Goal: Information Seeking & Learning: Learn about a topic

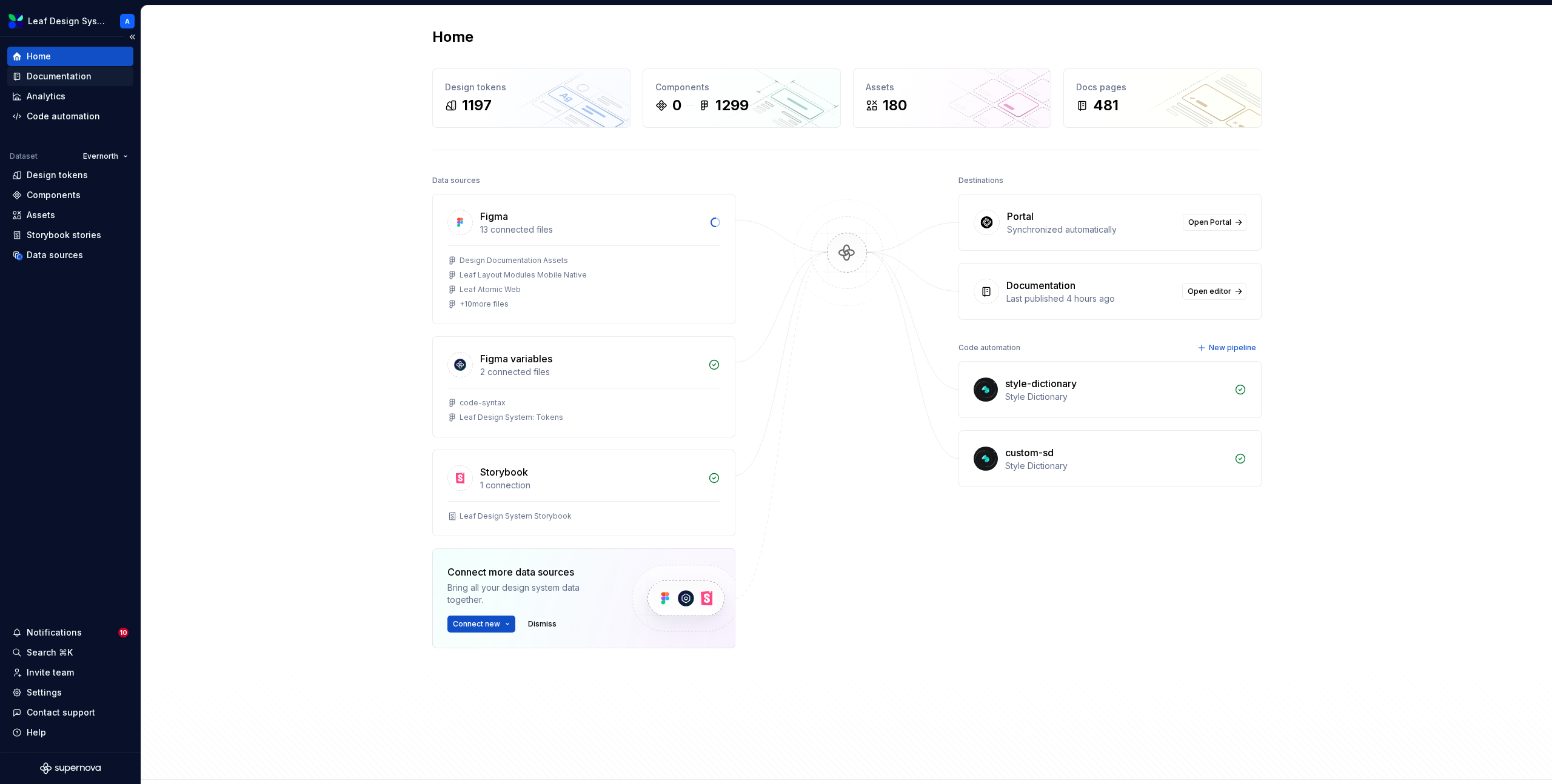
click at [57, 78] on div "Documentation" at bounding box center [59, 76] width 65 height 12
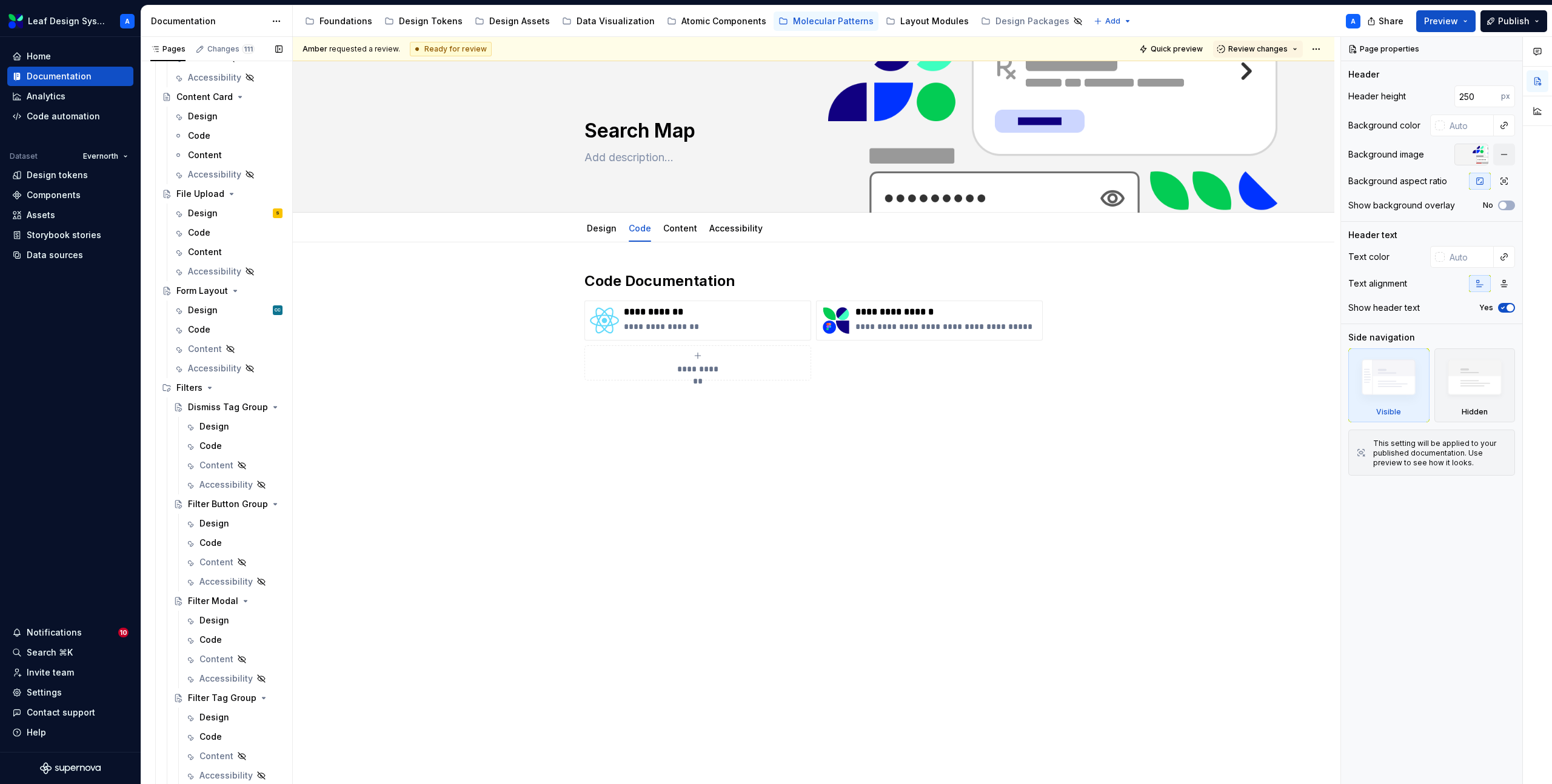
scroll to position [395, 0]
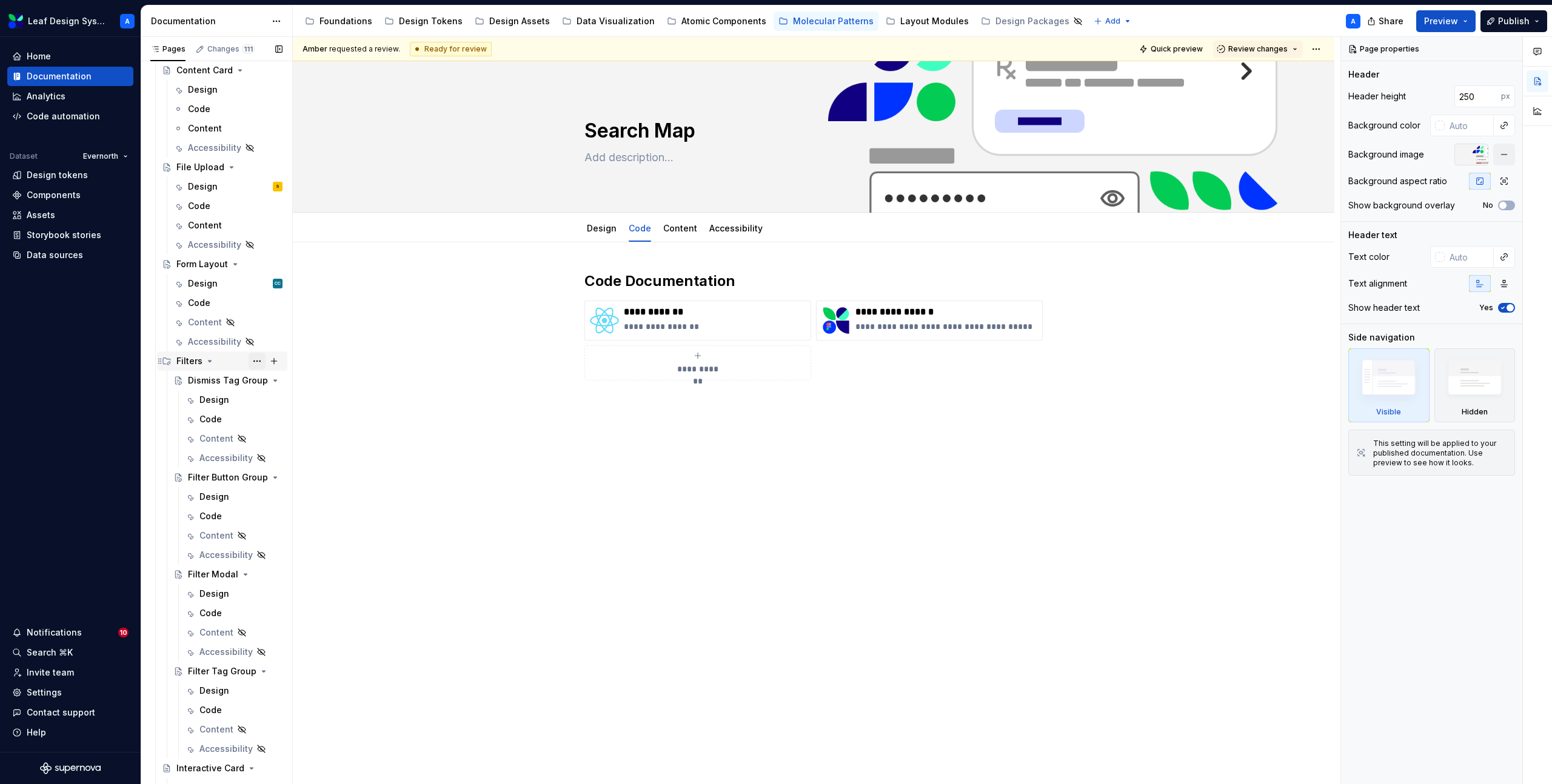
click at [257, 360] on button "Page tree" at bounding box center [257, 361] width 17 height 17
click at [179, 361] on div "Pages Changes 111 Add Accessibility guide for tree Page tree. Navigate the tree…" at bounding box center [216, 413] width 152 height 753
click at [185, 361] on div "Filters" at bounding box center [190, 361] width 26 height 12
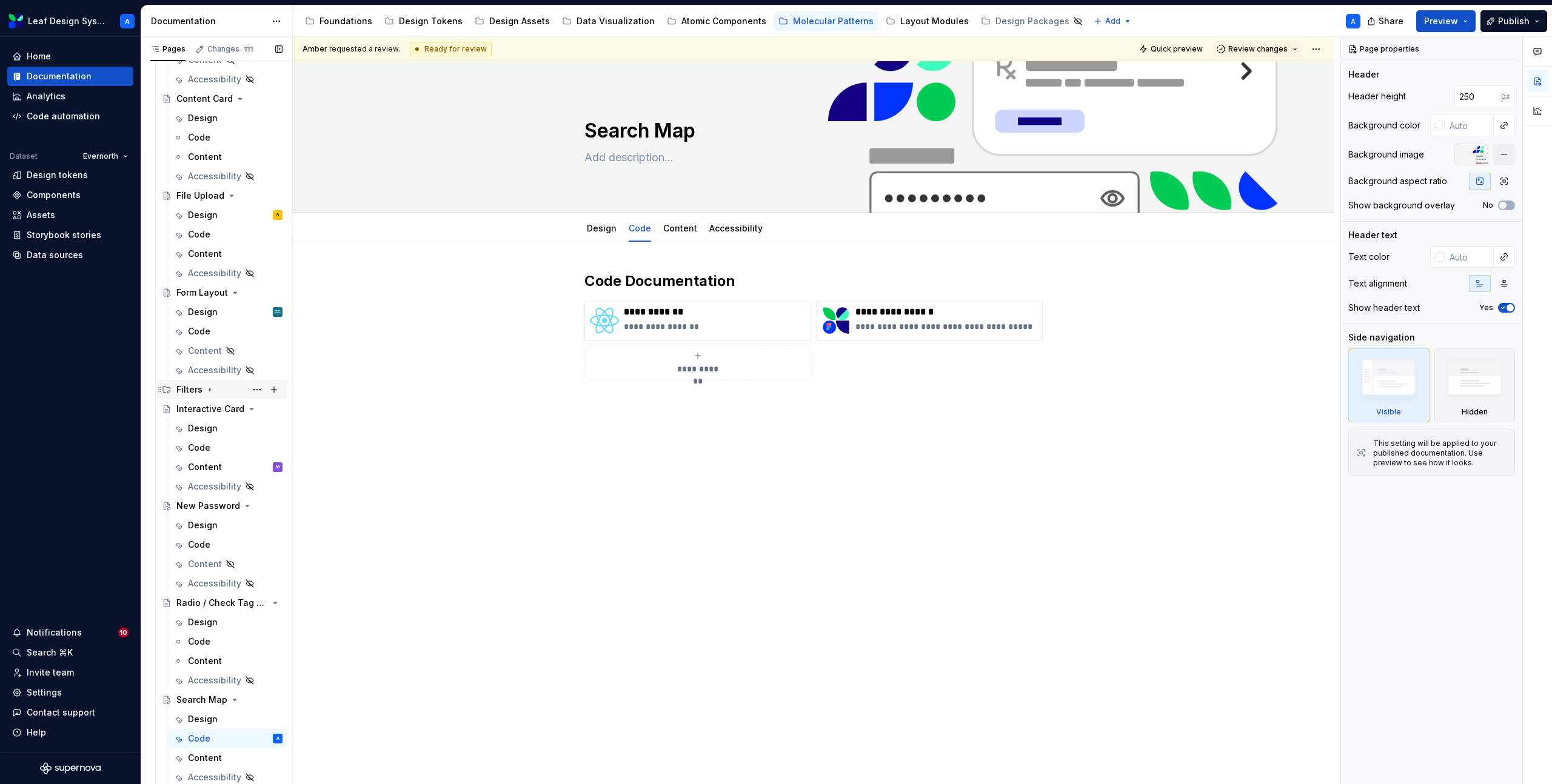
scroll to position [367, 0]
click at [182, 394] on div "Filters" at bounding box center [190, 389] width 26 height 12
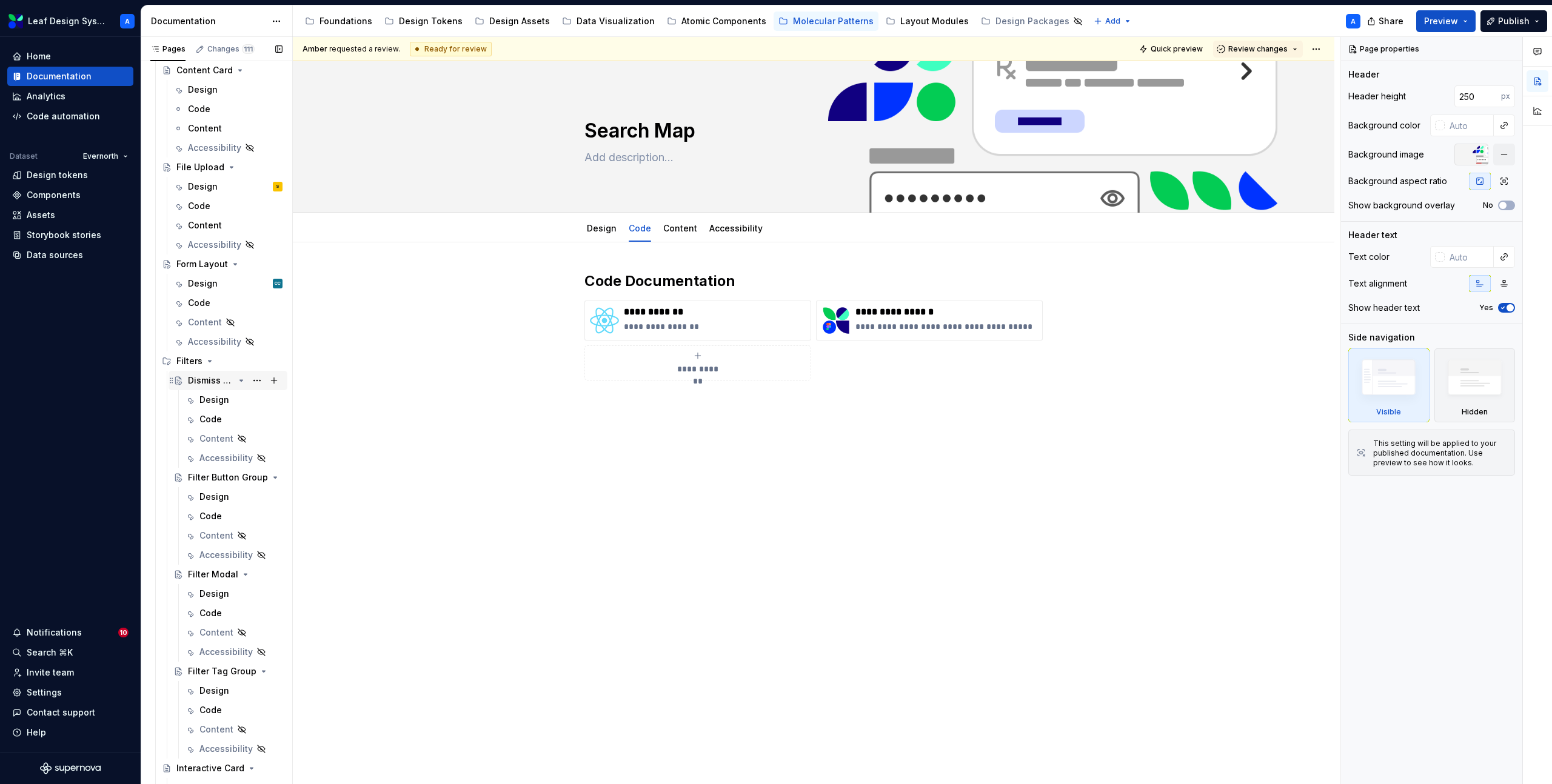
click at [207, 375] on div "Dismiss Tag Group" at bounding box center [211, 380] width 46 height 12
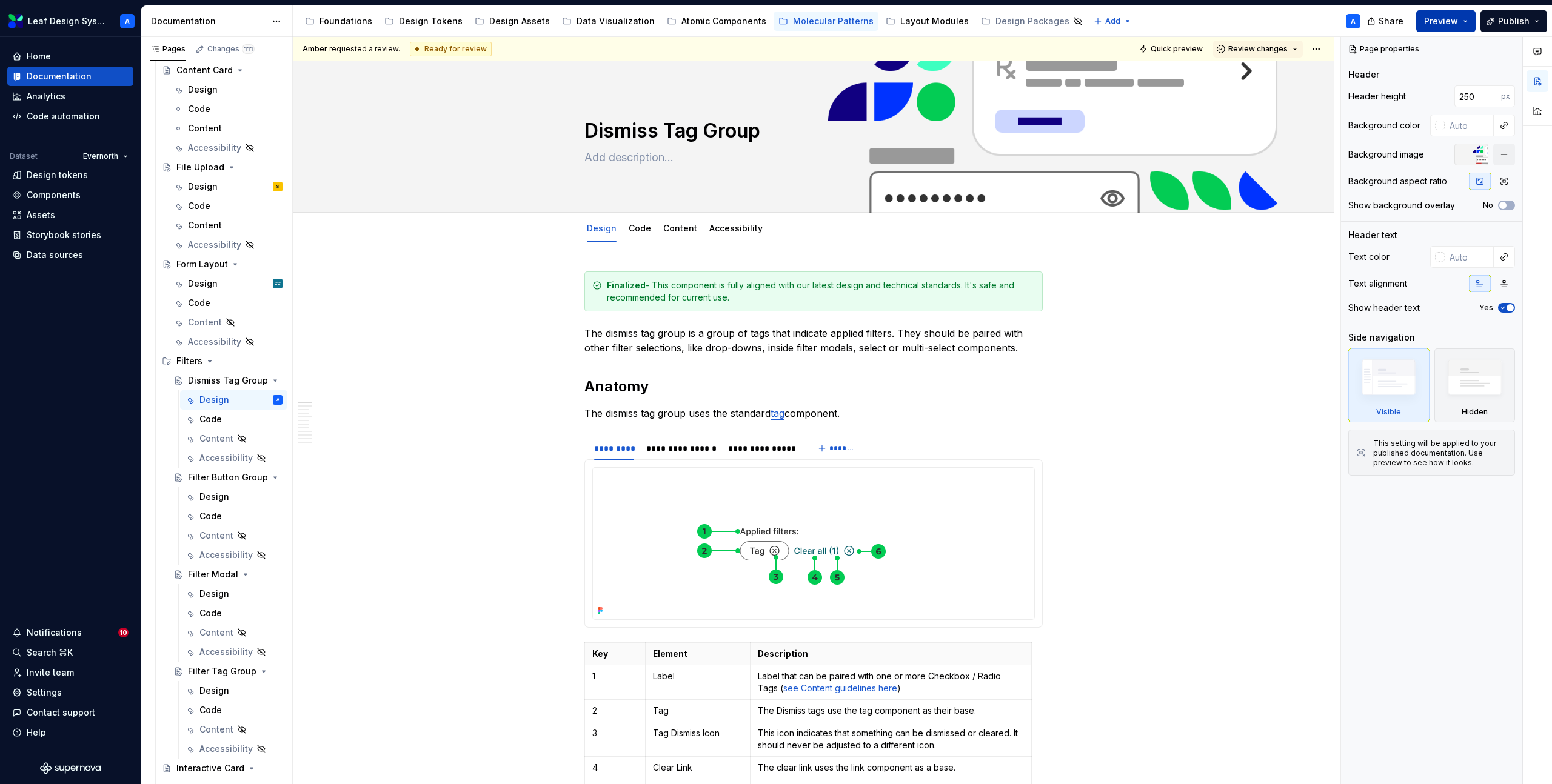
click at [1467, 25] on button "Preview" at bounding box center [1446, 21] width 60 height 22
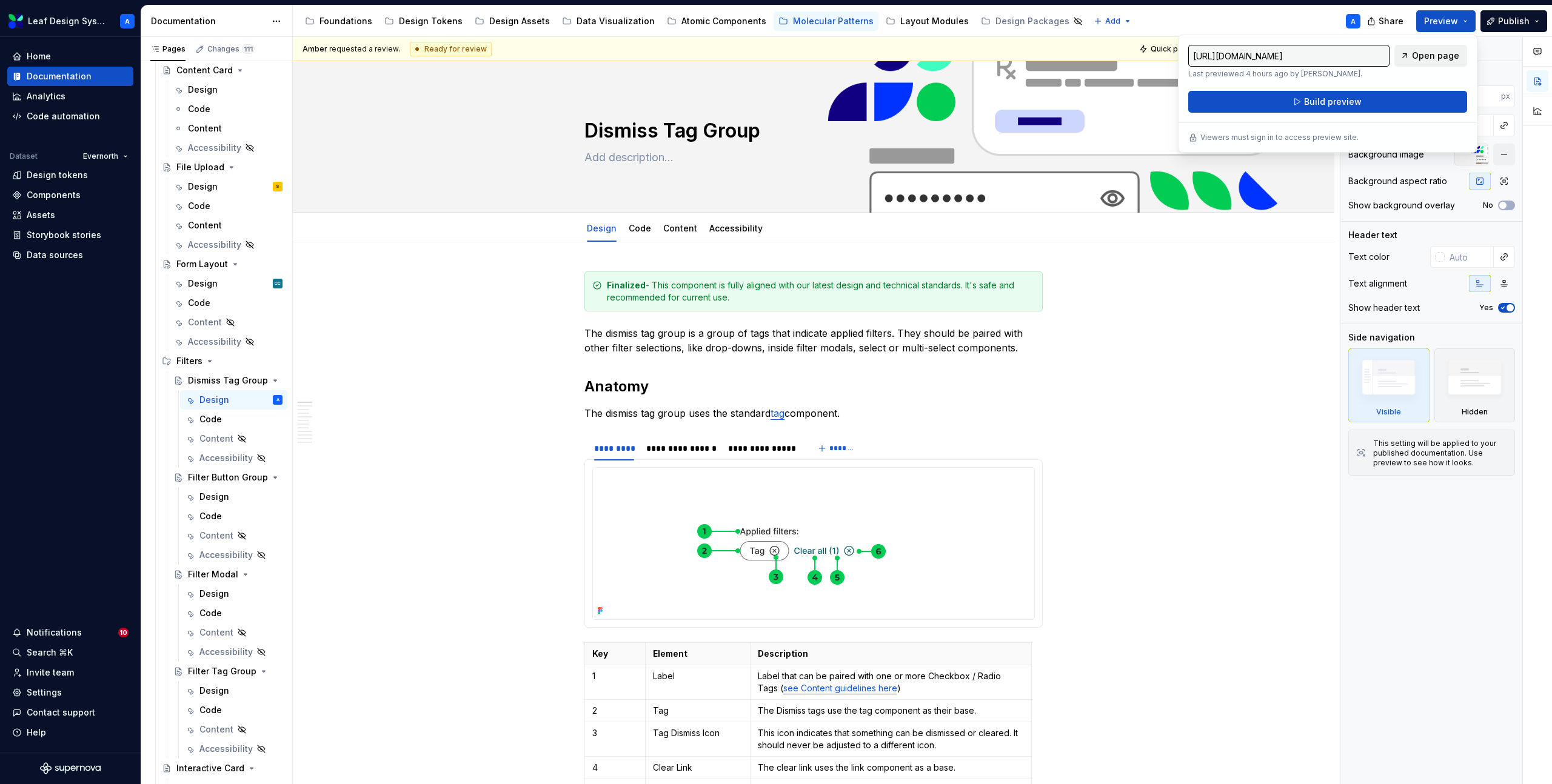
click at [1436, 56] on span "Open page" at bounding box center [1436, 55] width 47 height 12
click at [213, 384] on div "Dismiss Tag Group" at bounding box center [211, 380] width 46 height 12
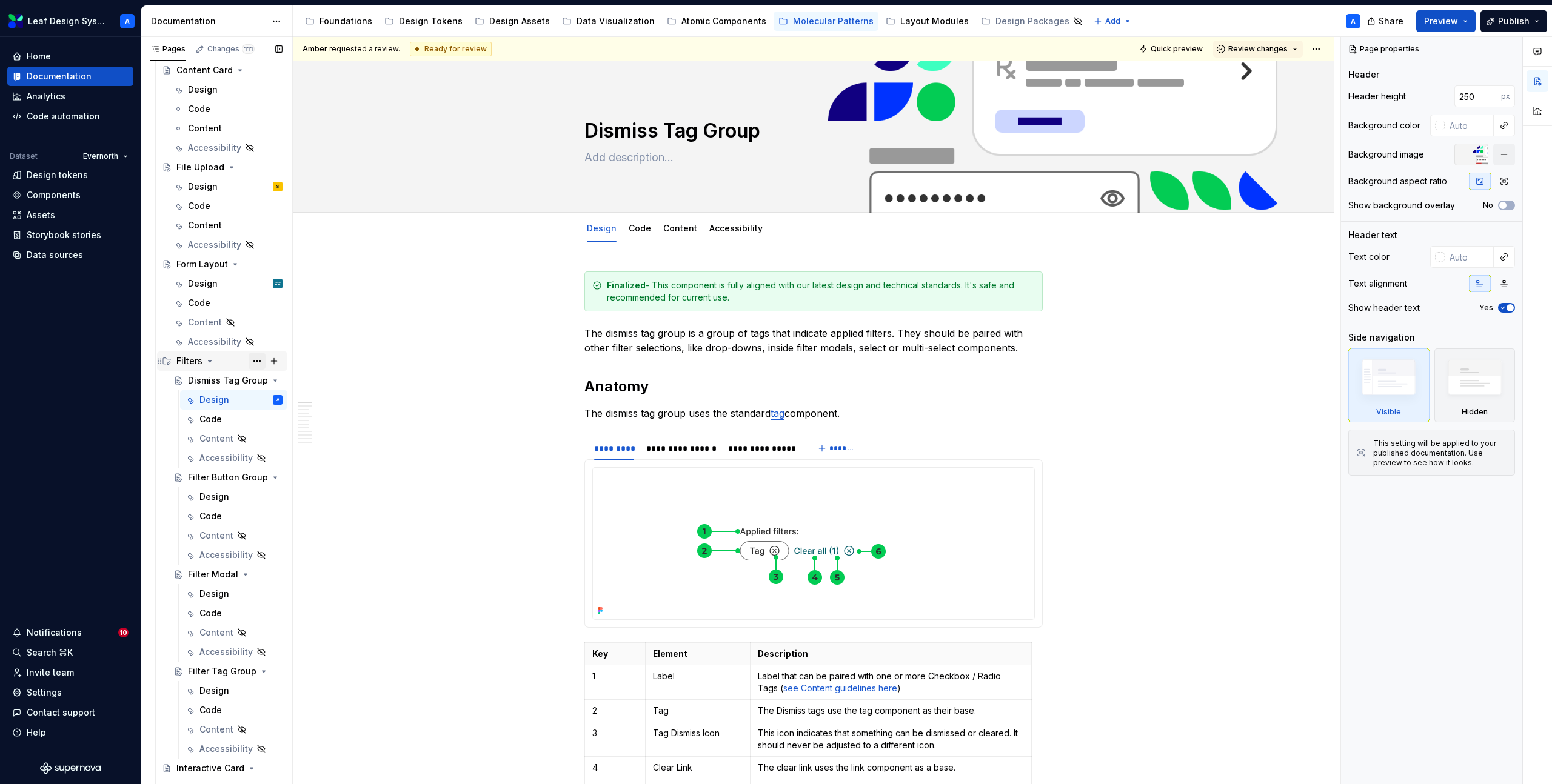
click at [254, 364] on button "Page tree" at bounding box center [257, 361] width 17 height 17
click at [210, 398] on div "Pages Changes 111 Add Accessibility guide for tree Page tree. Navigate the tree…" at bounding box center [216, 413] width 152 height 753
click at [210, 383] on div "Dismiss Tag Group" at bounding box center [211, 380] width 46 height 12
click at [1469, 25] on button "Preview" at bounding box center [1446, 21] width 60 height 22
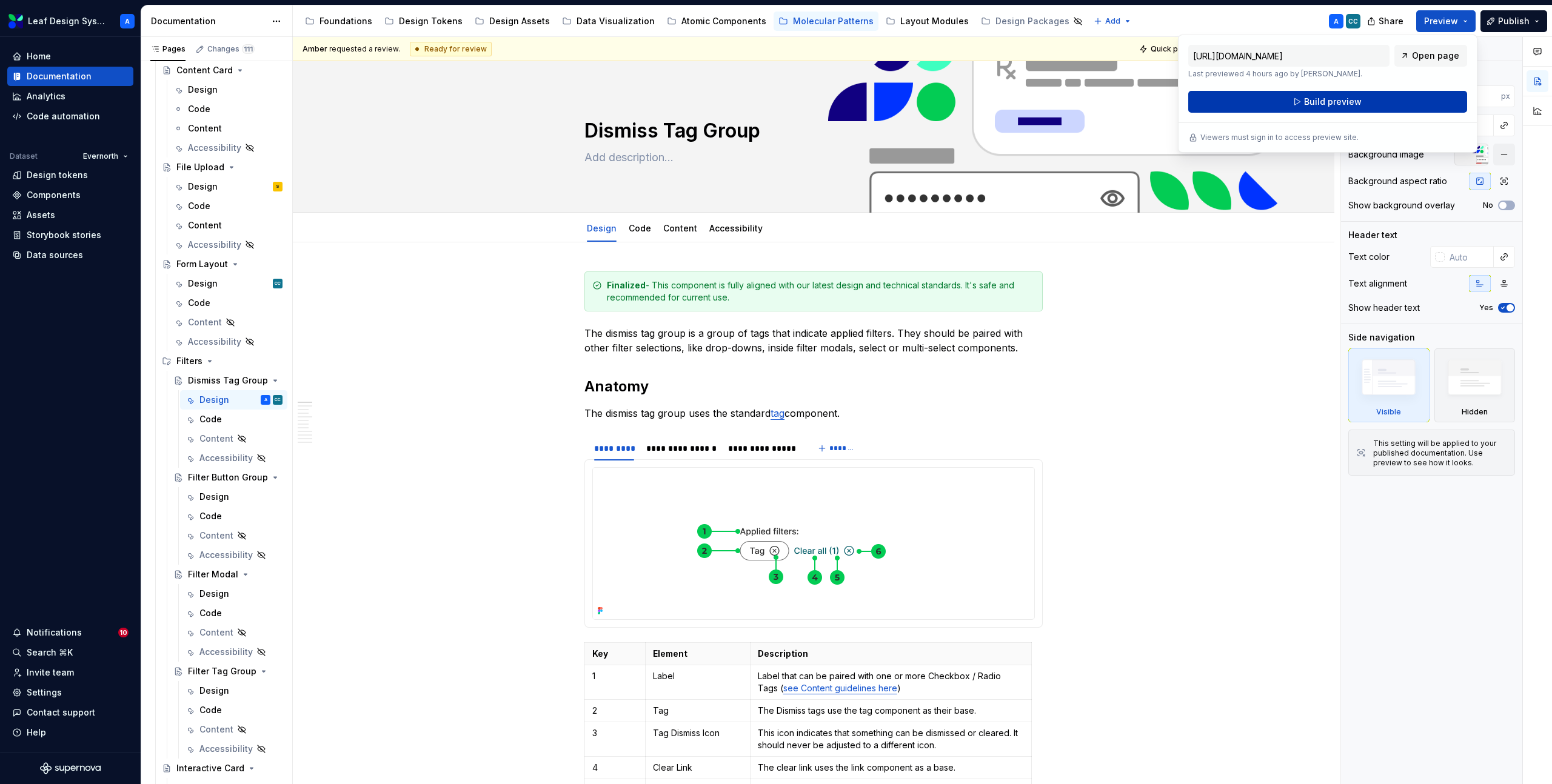
click at [1343, 102] on span "Build preview" at bounding box center [1333, 101] width 58 height 12
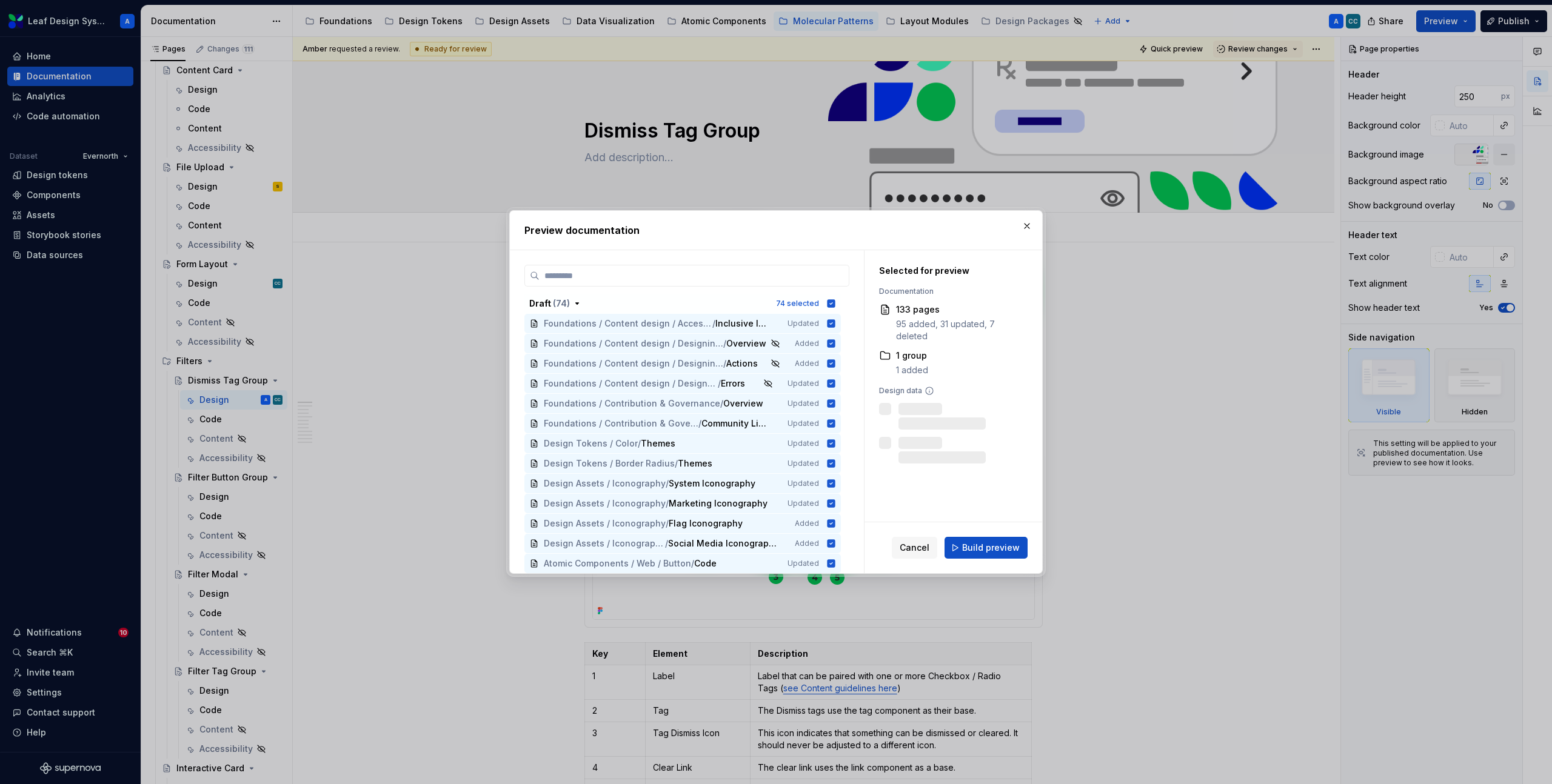
scroll to position [1469, 0]
click at [996, 551] on span "Build preview" at bounding box center [991, 547] width 58 height 12
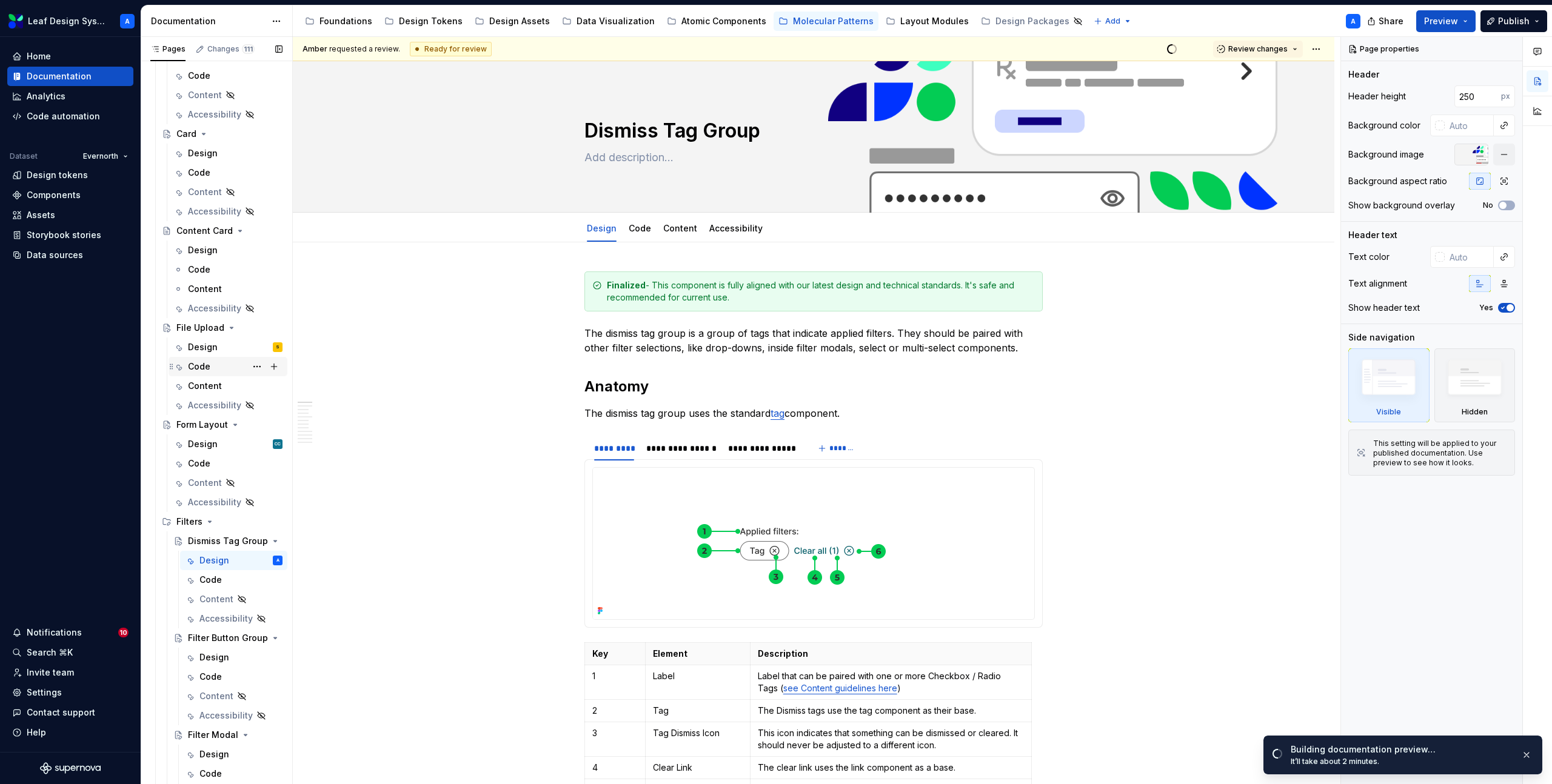
scroll to position [0, 0]
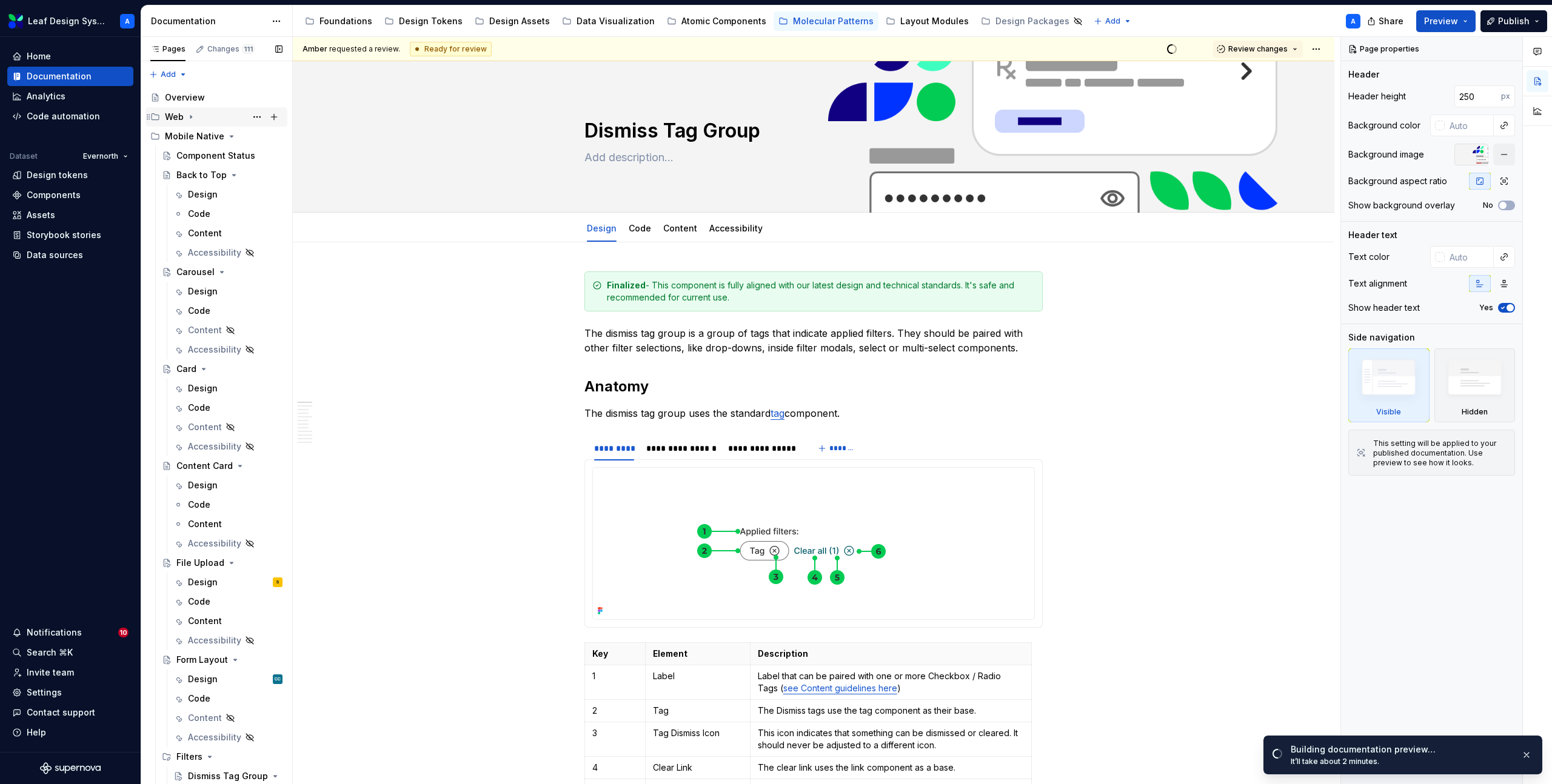
click at [191, 112] on icon "Page tree" at bounding box center [191, 117] width 10 height 10
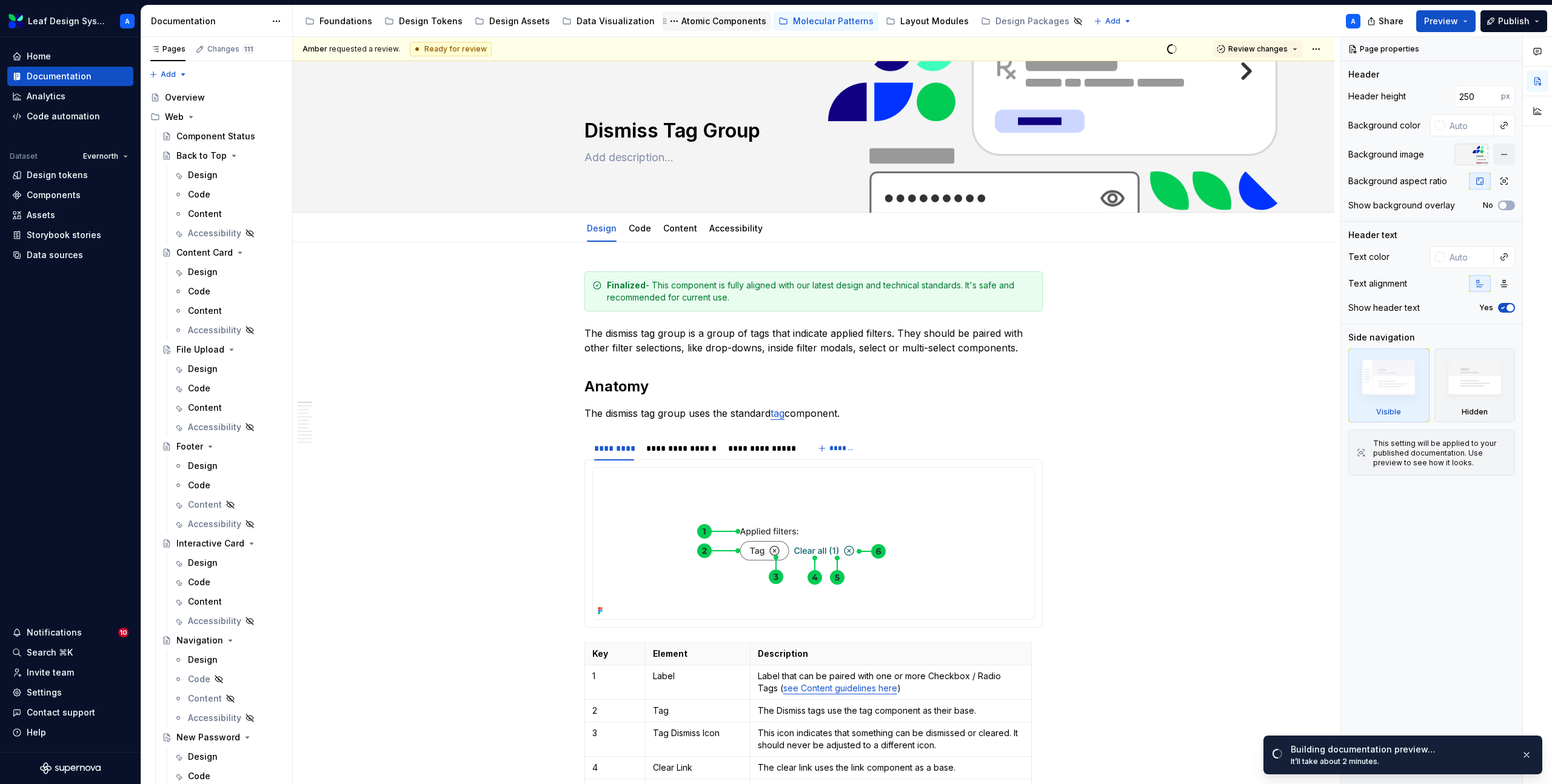
click at [696, 19] on div "Atomic Components" at bounding box center [724, 21] width 85 height 12
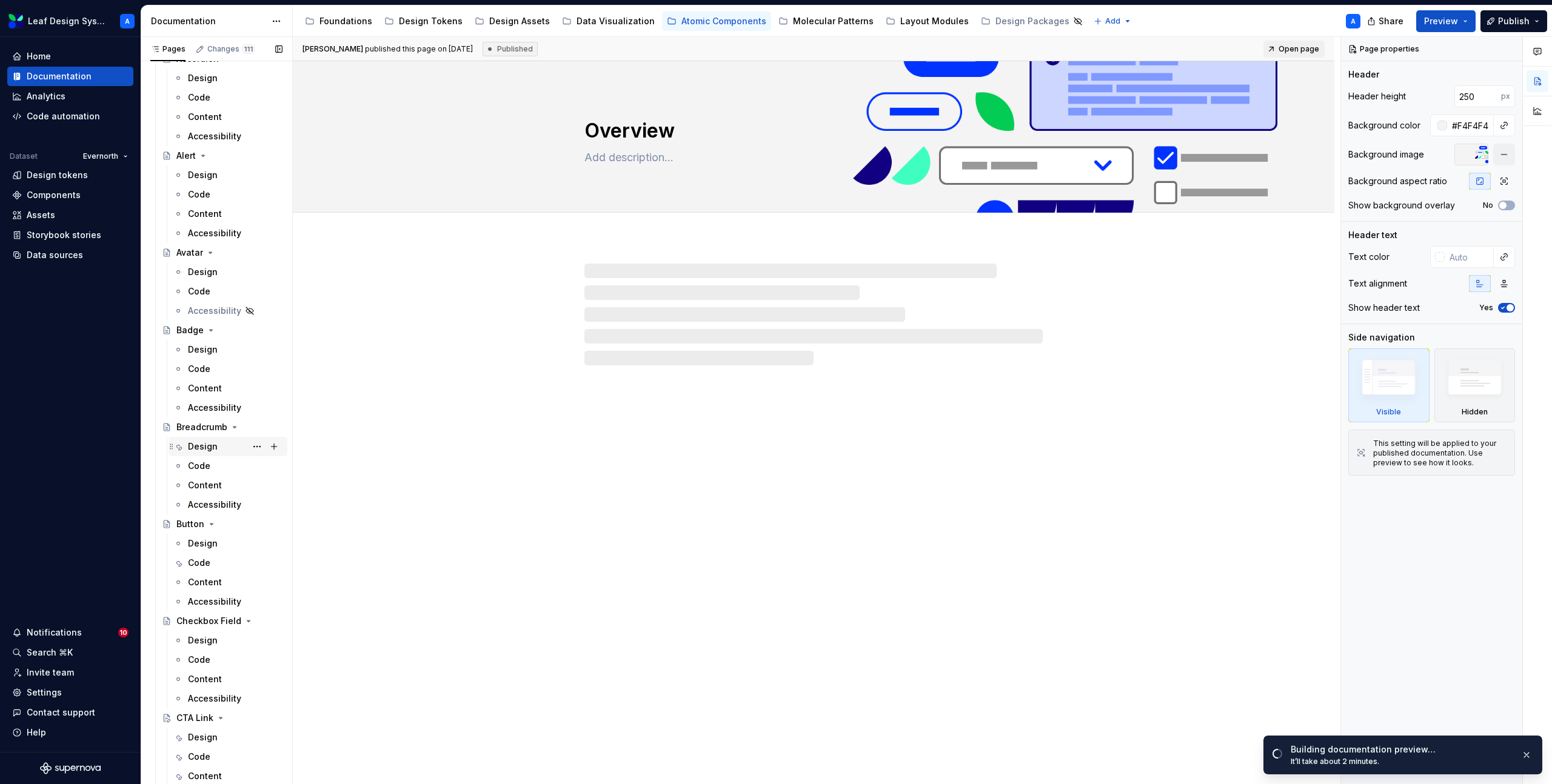
scroll to position [109, 0]
click at [198, 432] on div "Design" at bounding box center [203, 434] width 30 height 12
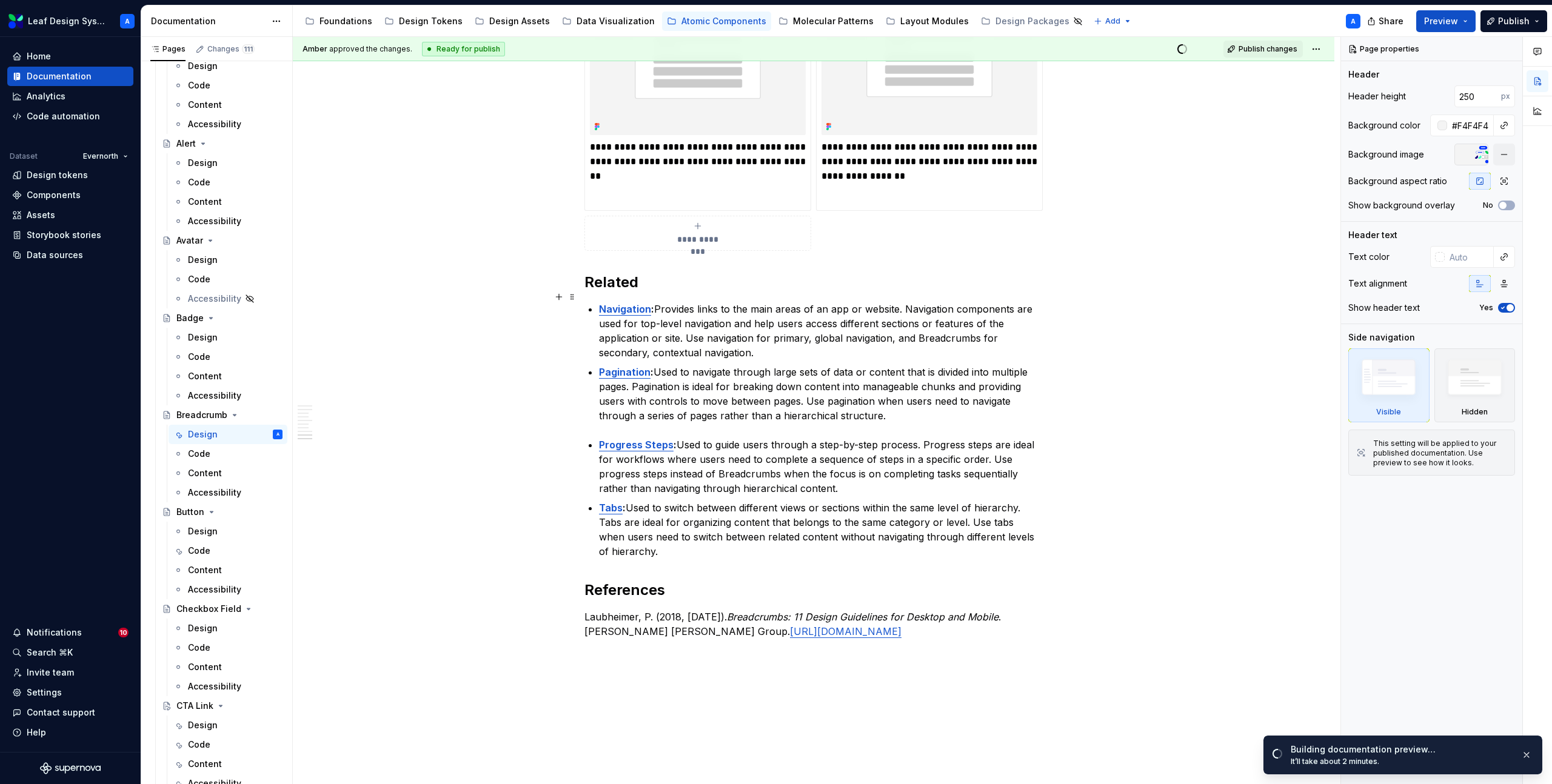
scroll to position [2590, 0]
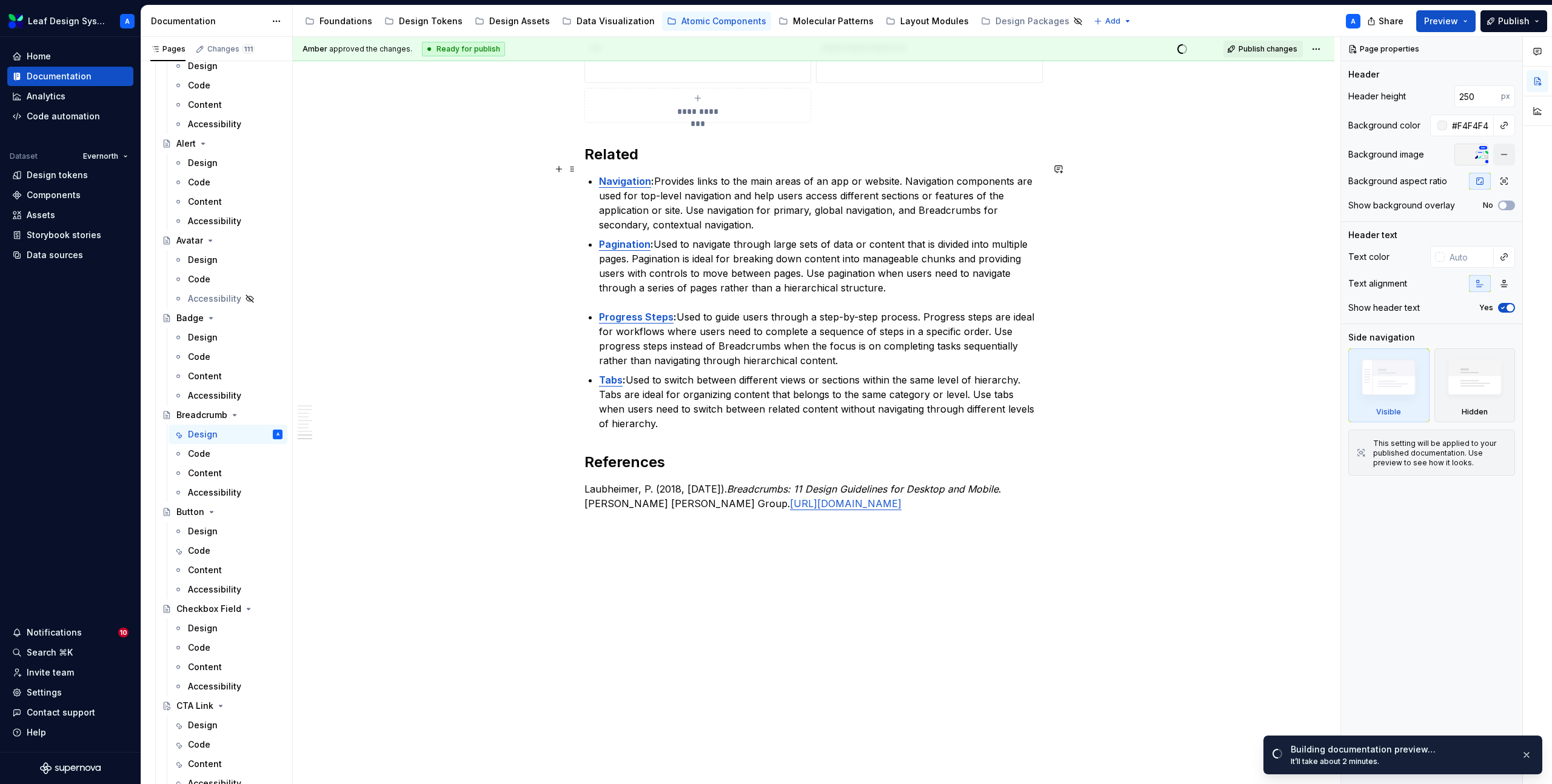
click at [625, 175] on strong "Navigation" at bounding box center [625, 181] width 52 height 12
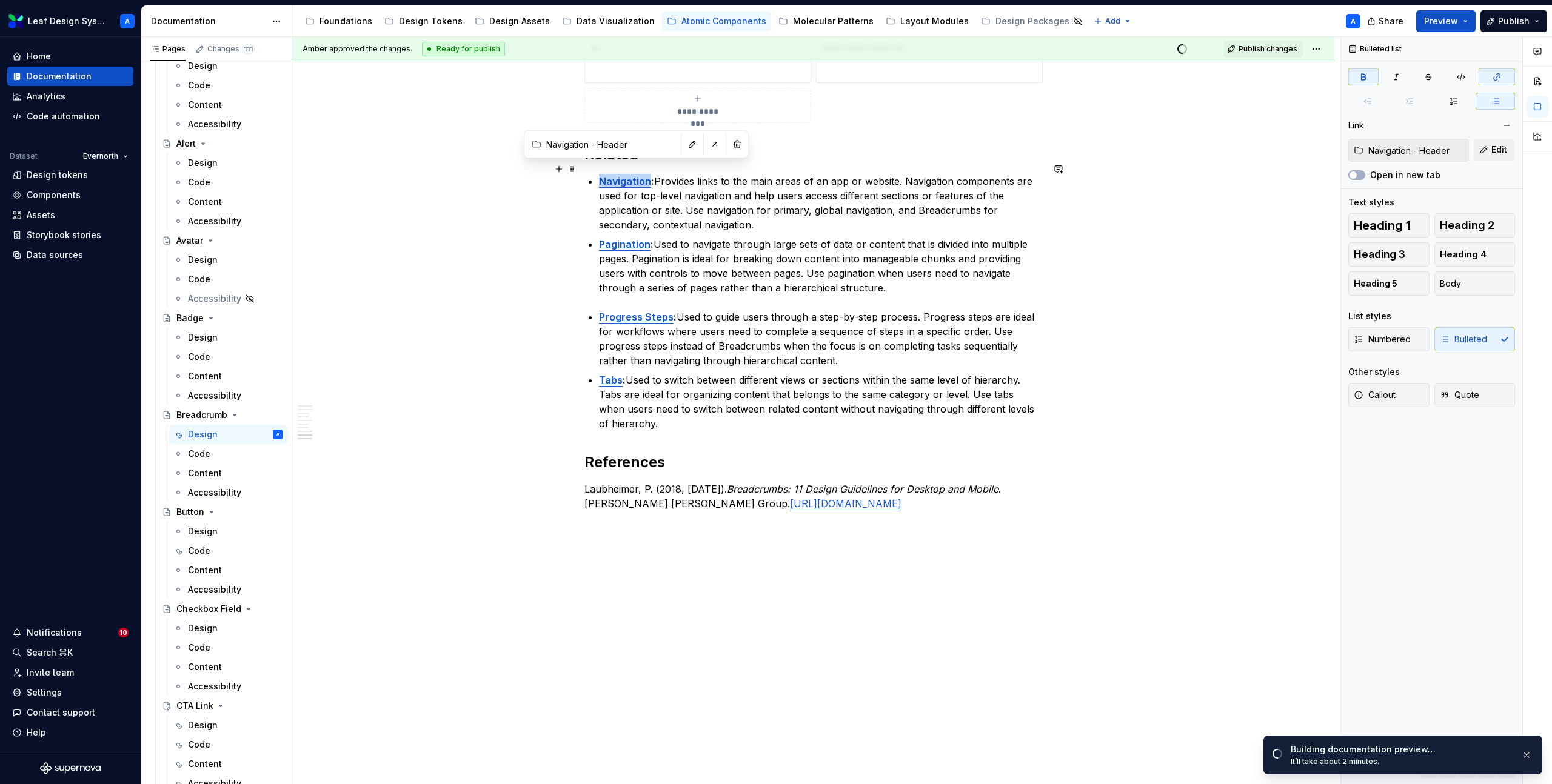
click at [625, 175] on strong "Navigation" at bounding box center [625, 181] width 52 height 12
click at [778, 210] on p "Navigation : Provides links to the main areas of an app or website. Navigation …" at bounding box center [821, 203] width 444 height 58
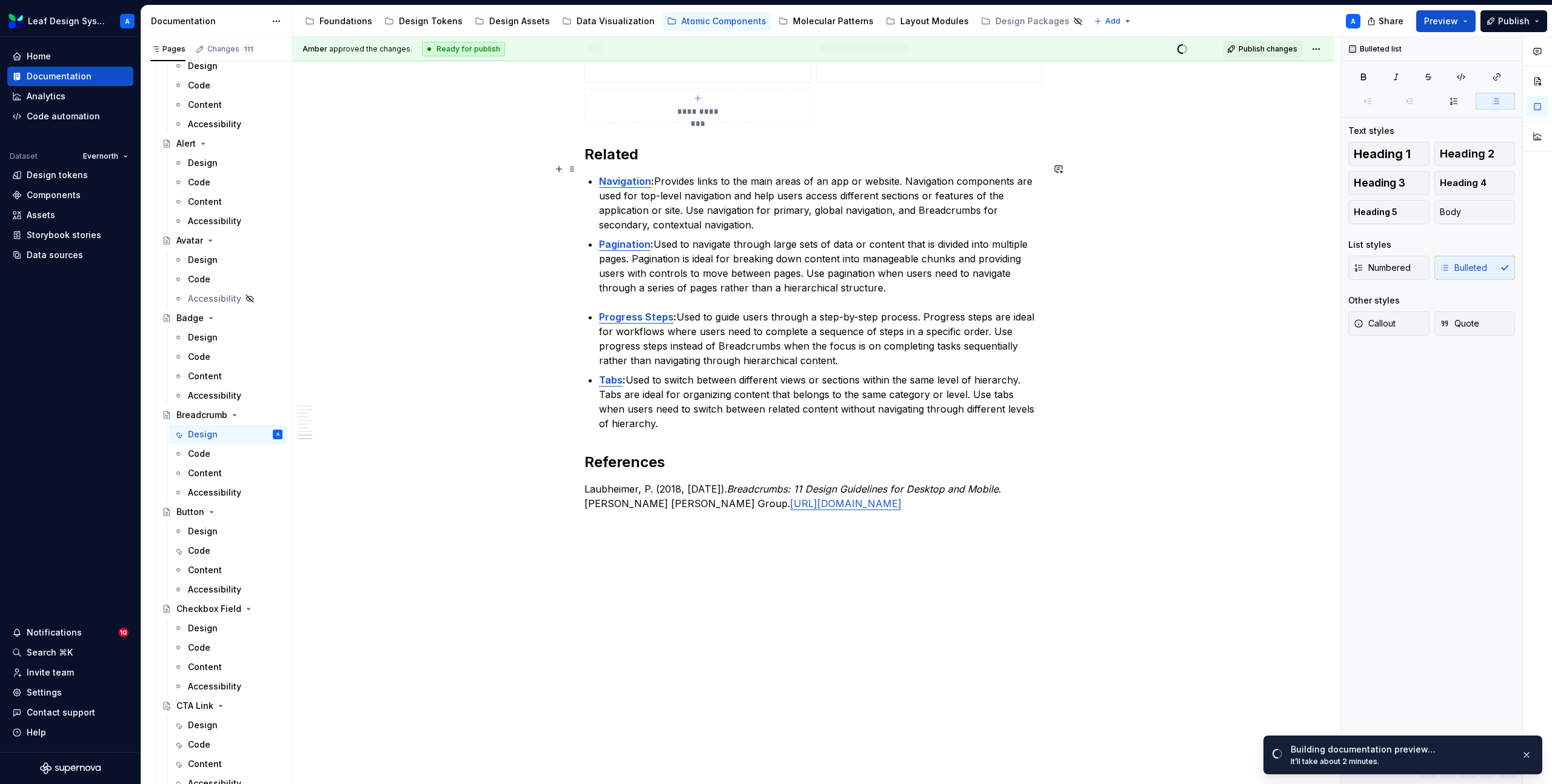
scroll to position [2534, 0]
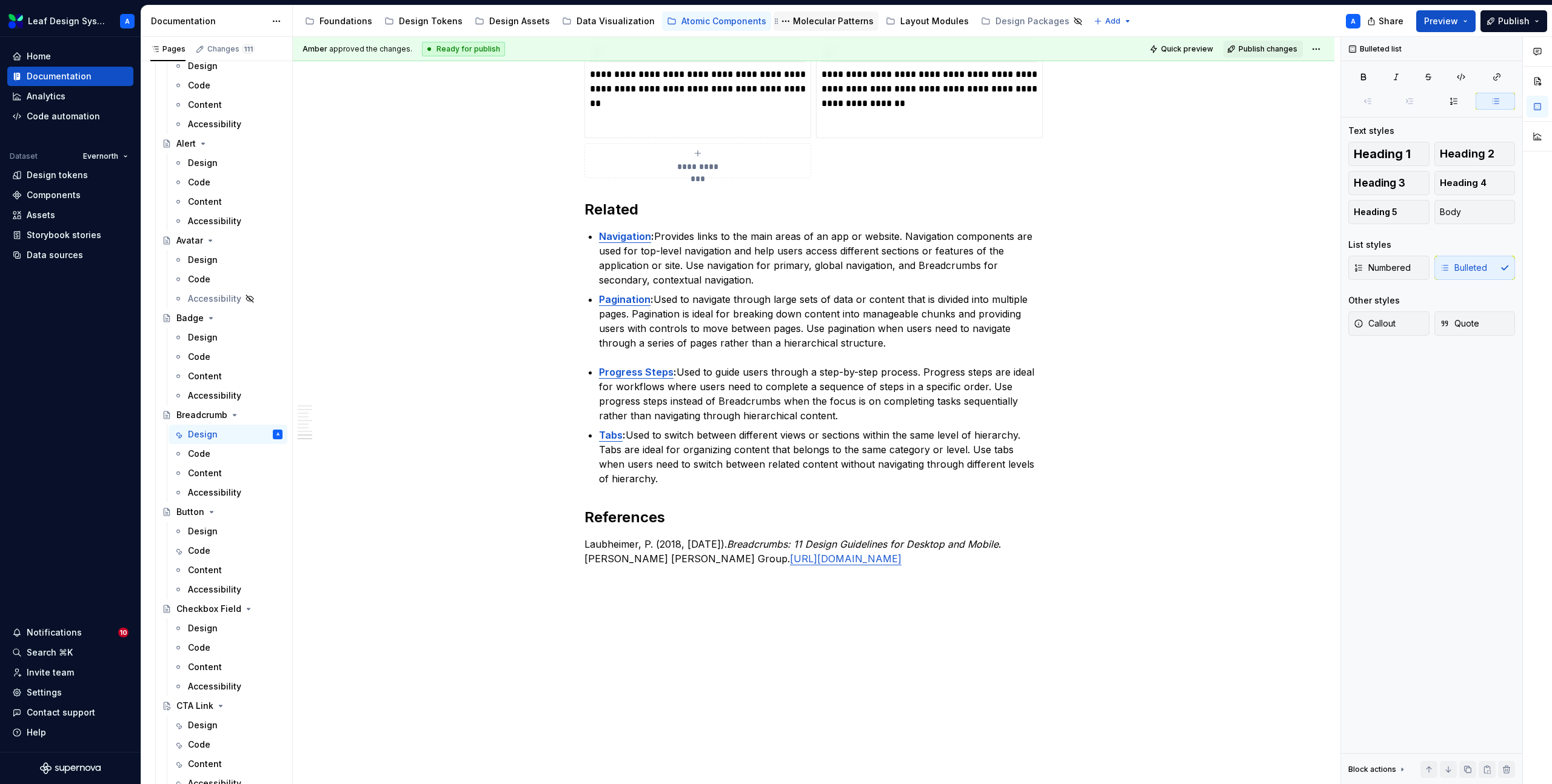
click at [793, 16] on div "Molecular Patterns" at bounding box center [834, 21] width 81 height 12
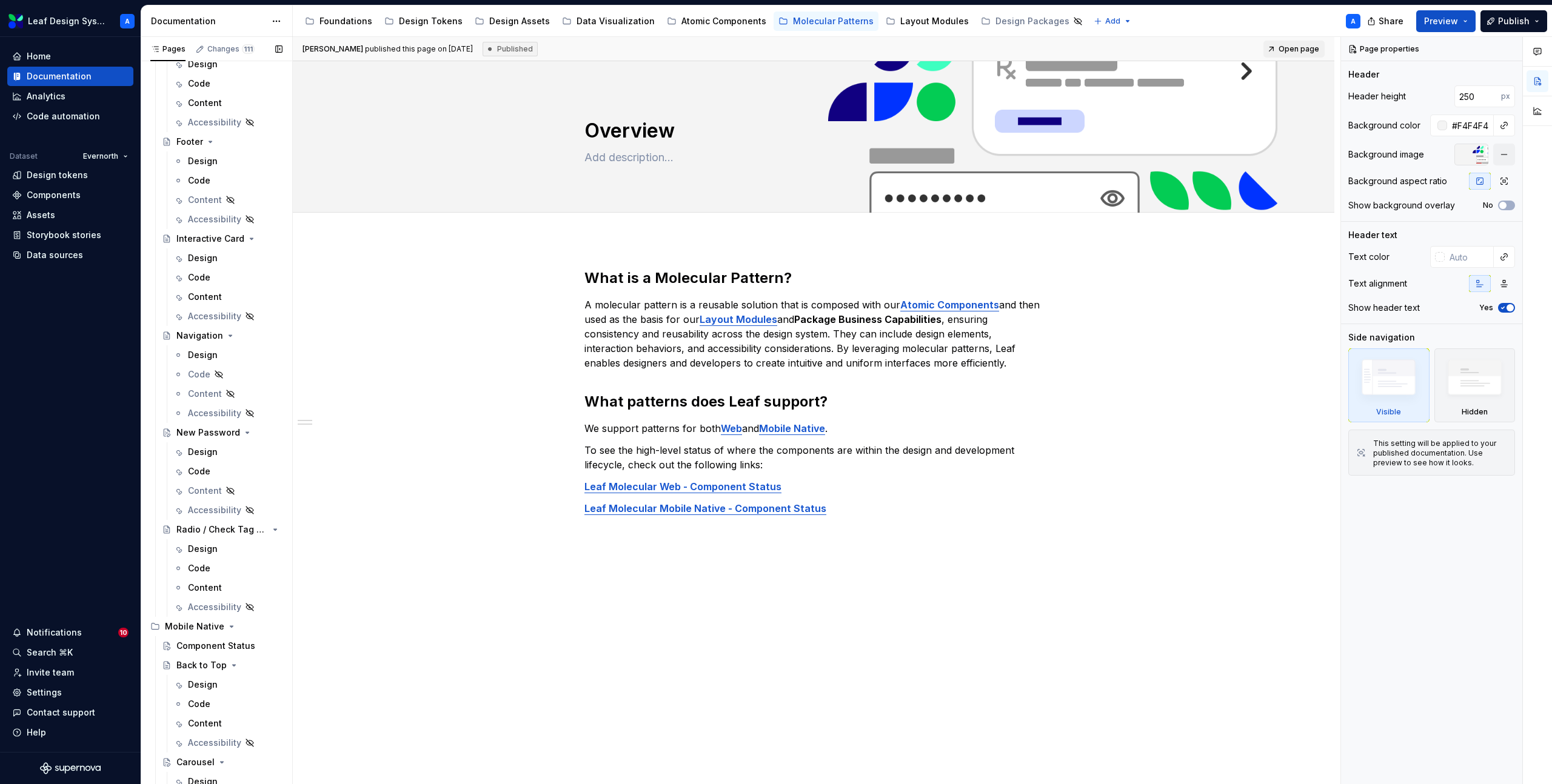
scroll to position [401, 0]
click at [201, 353] on div "Design" at bounding box center [203, 355] width 30 height 12
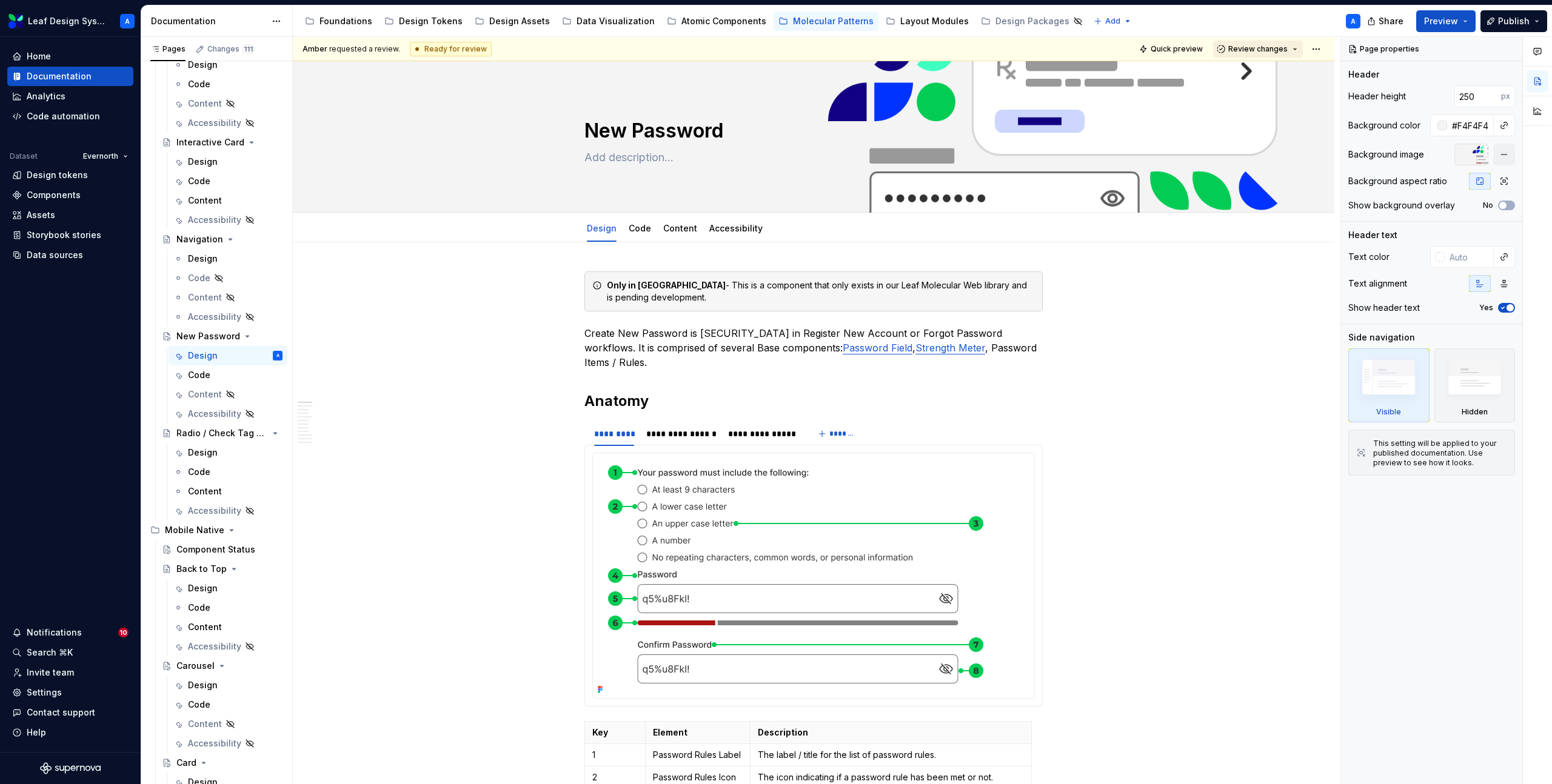
click at [1275, 48] on span "Review changes" at bounding box center [1258, 49] width 60 height 10
click at [1284, 83] on div "This page is ready to publish." at bounding box center [1298, 85] width 106 height 10
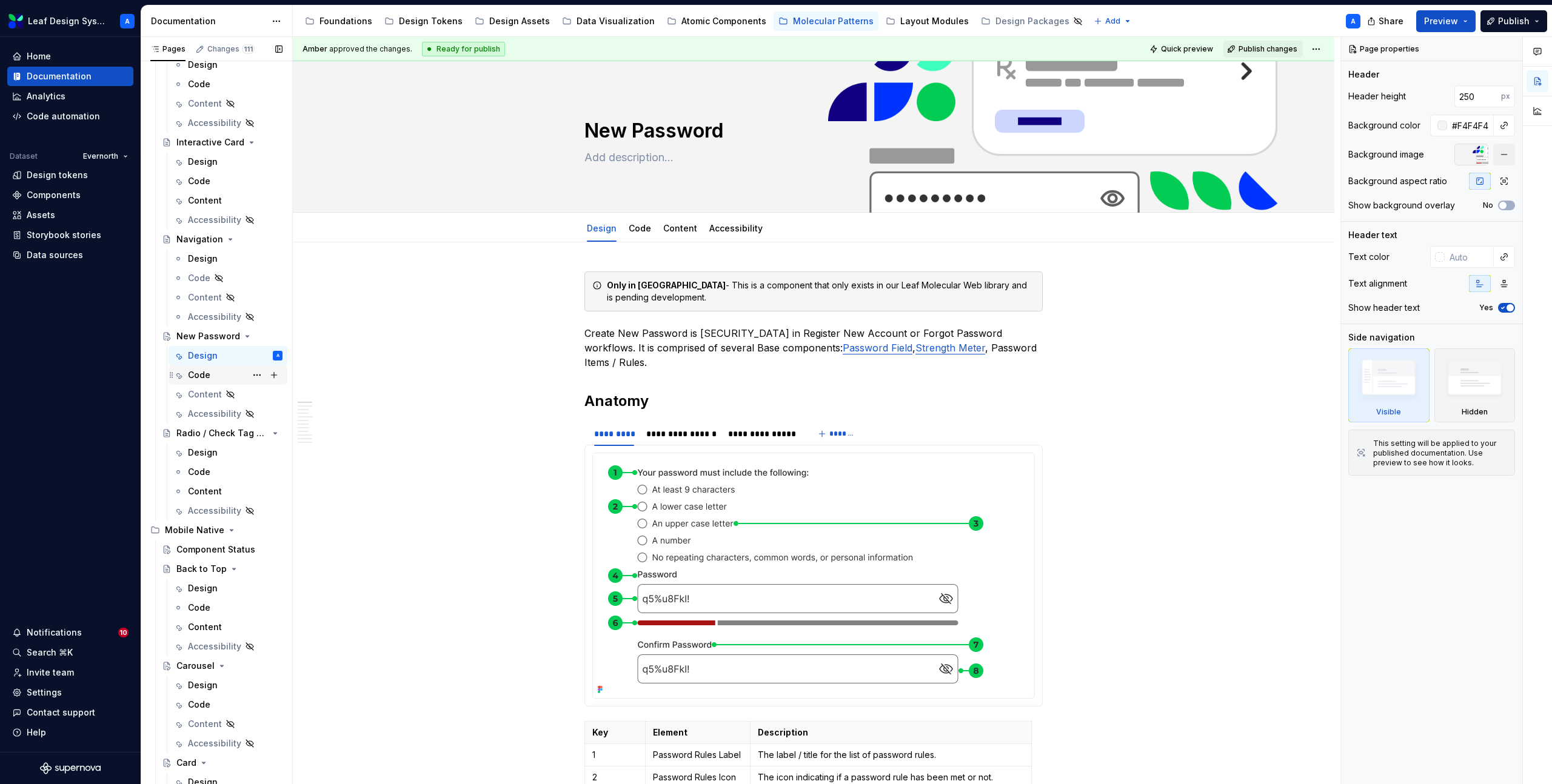
click at [193, 376] on div "Code" at bounding box center [199, 375] width 22 height 12
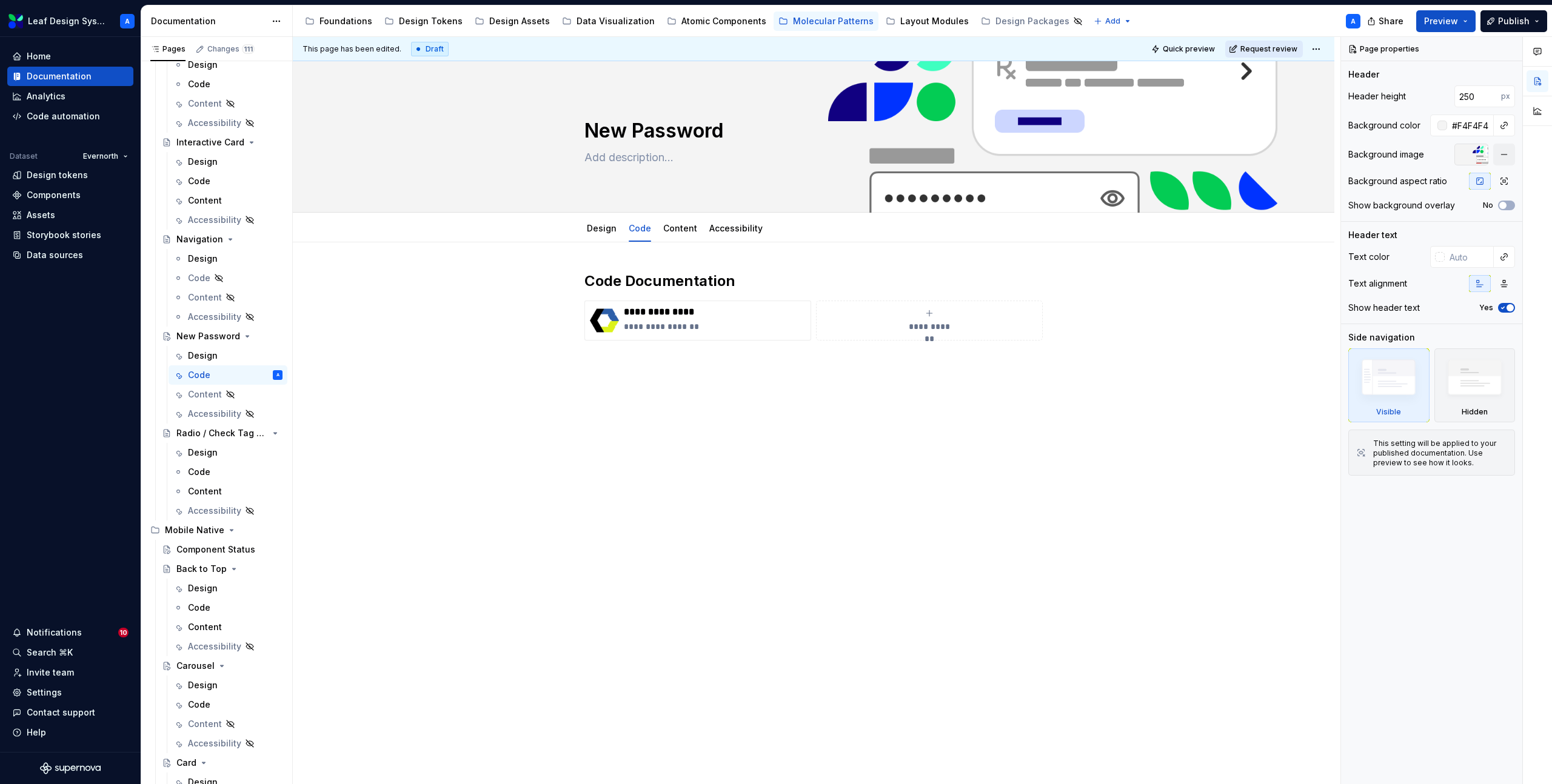
click at [1268, 50] on span "Request review" at bounding box center [1269, 49] width 57 height 10
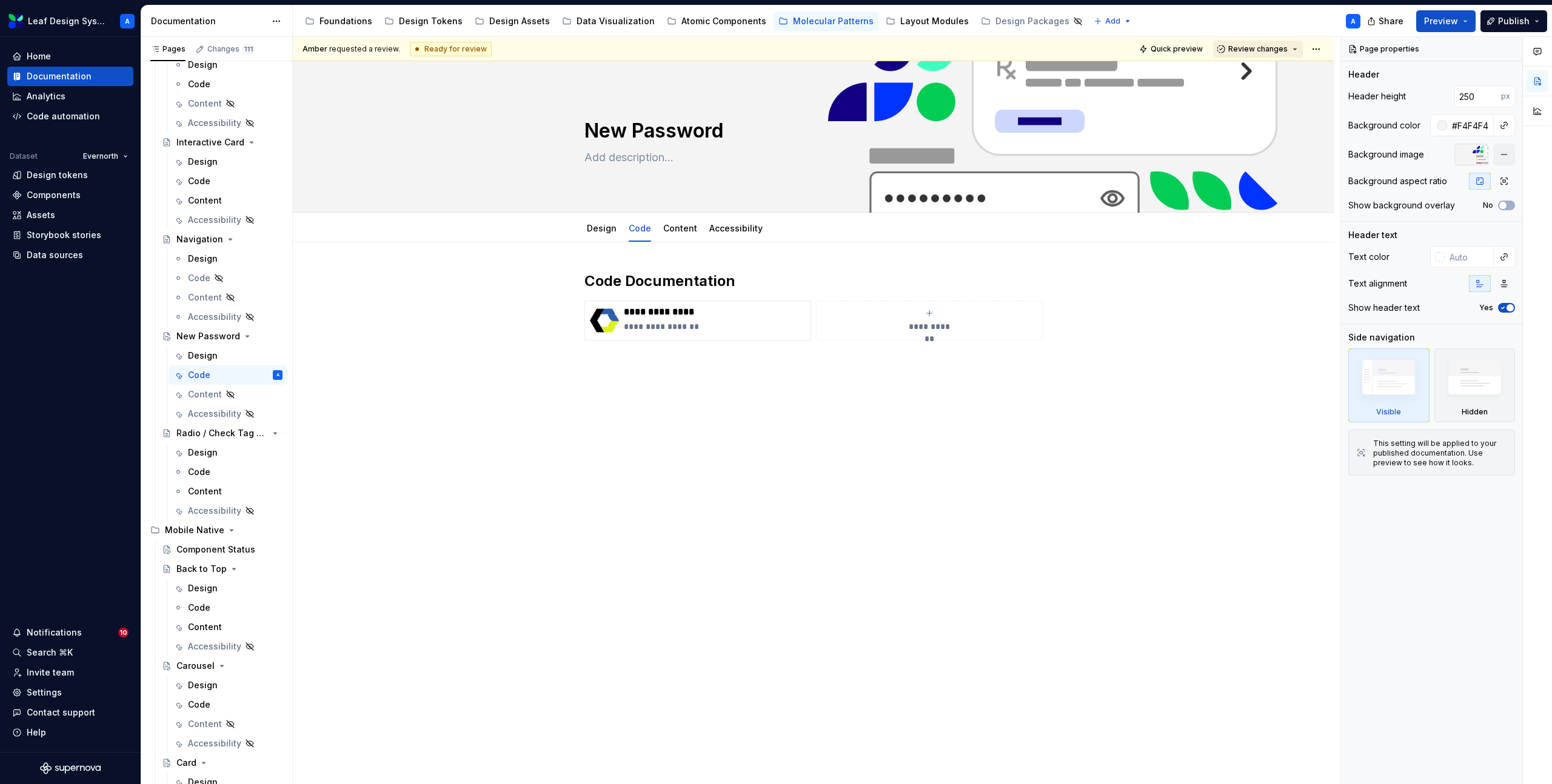
click at [1272, 50] on span "Review changes" at bounding box center [1258, 49] width 60 height 10
click at [1268, 73] on div "Approve" at bounding box center [1298, 72] width 106 height 12
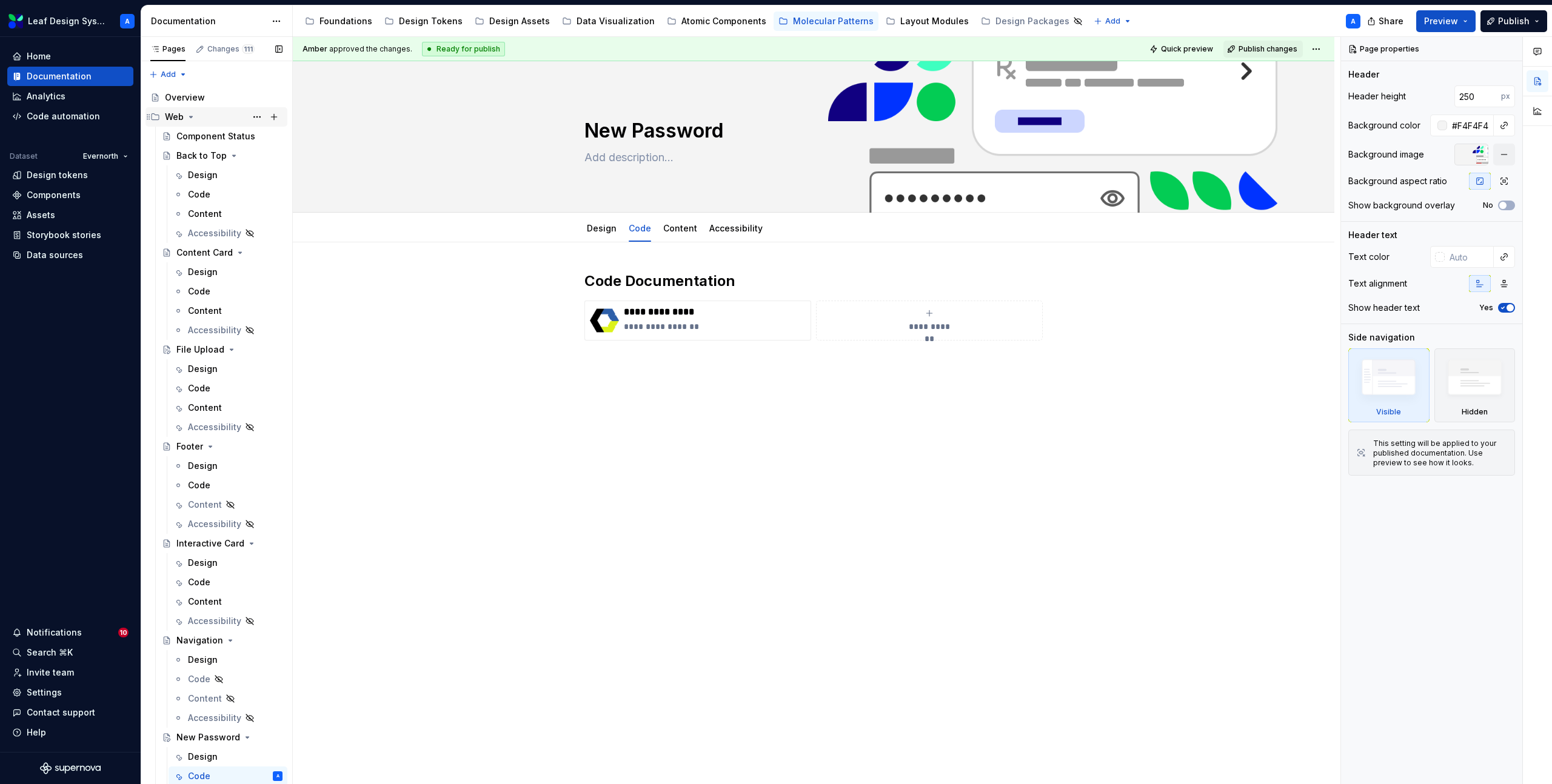
click at [190, 119] on icon "Page tree" at bounding box center [191, 117] width 10 height 10
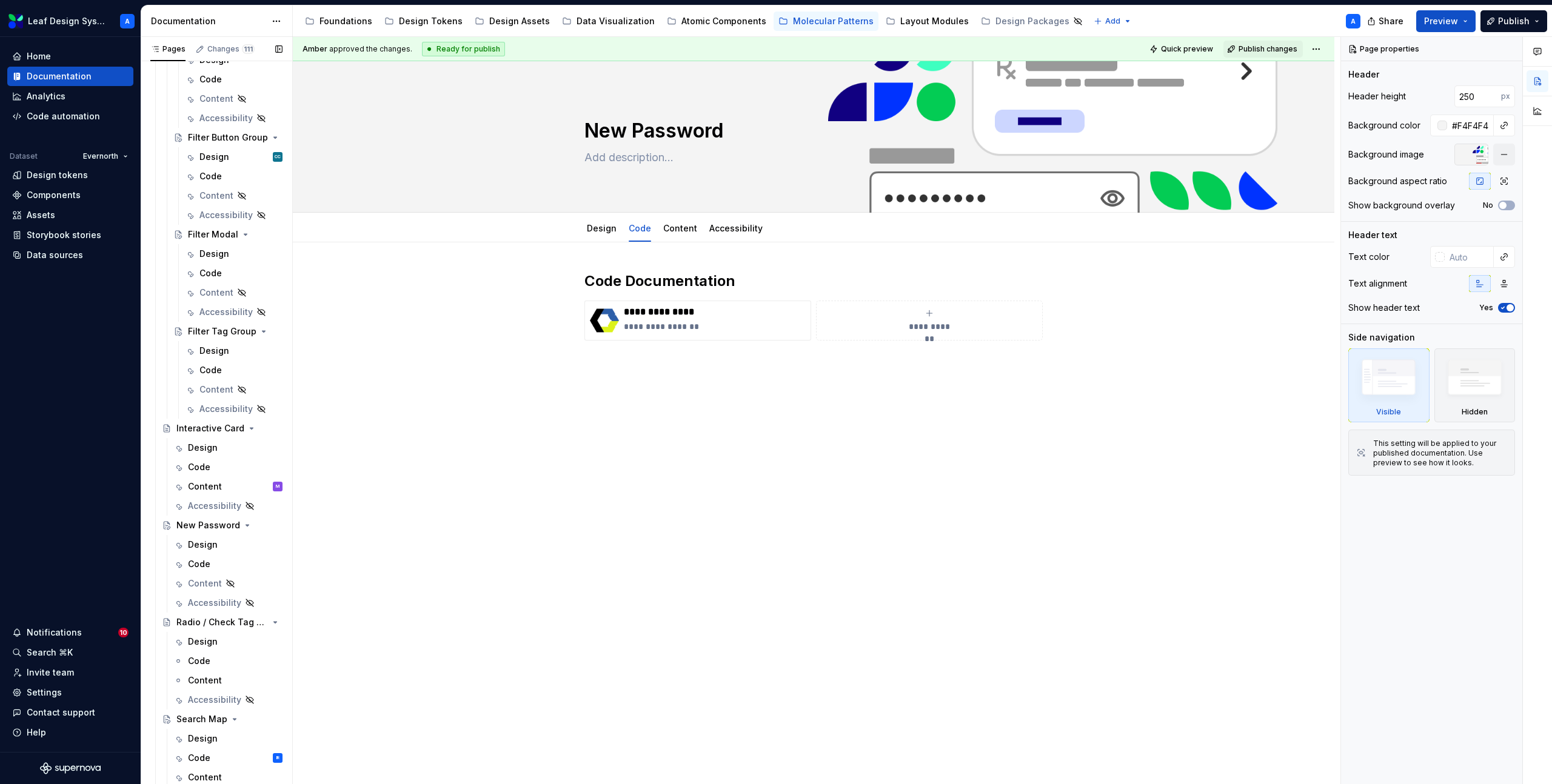
scroll to position [755, 0]
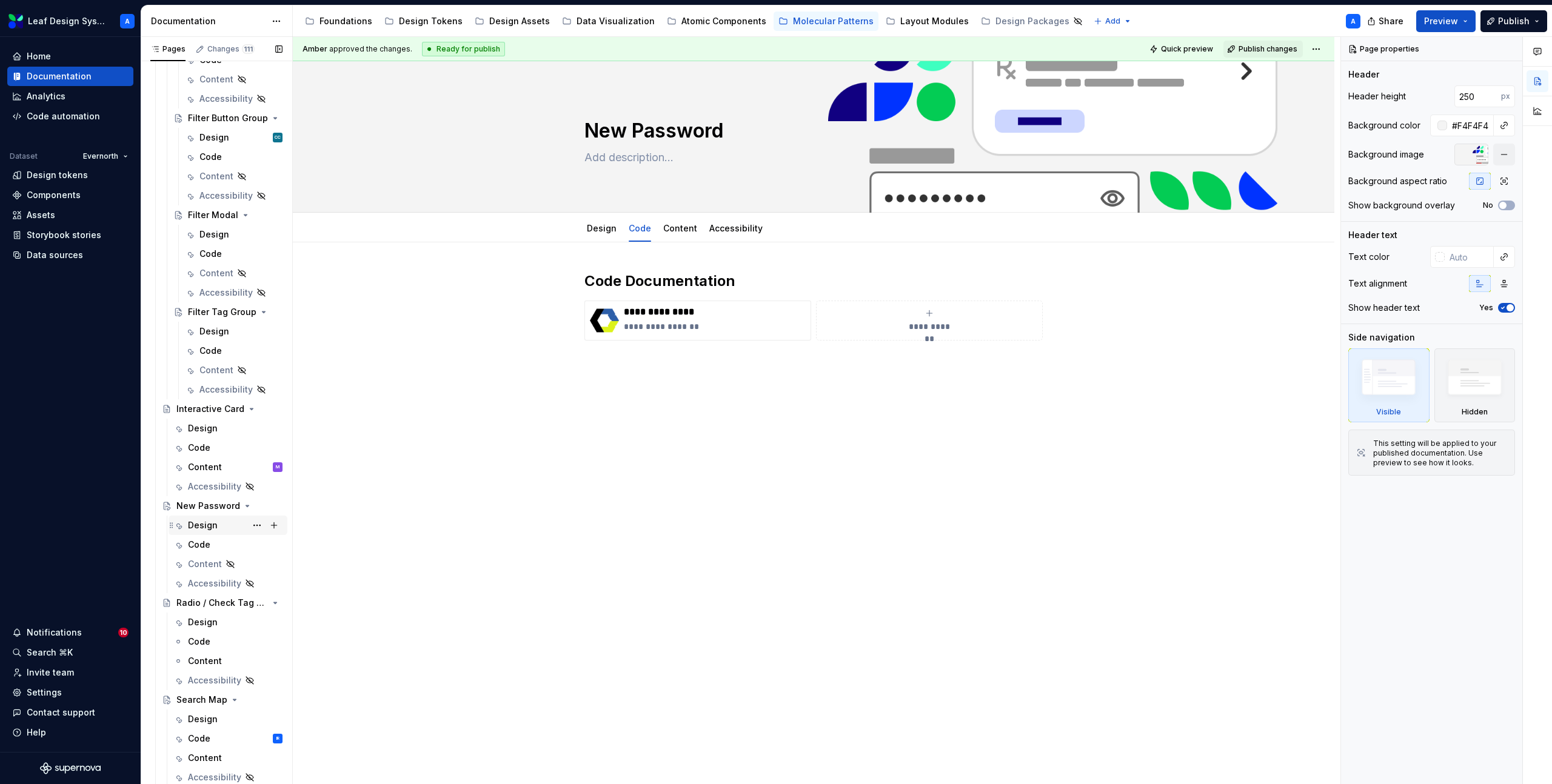
click at [203, 522] on div "Design" at bounding box center [203, 525] width 30 height 12
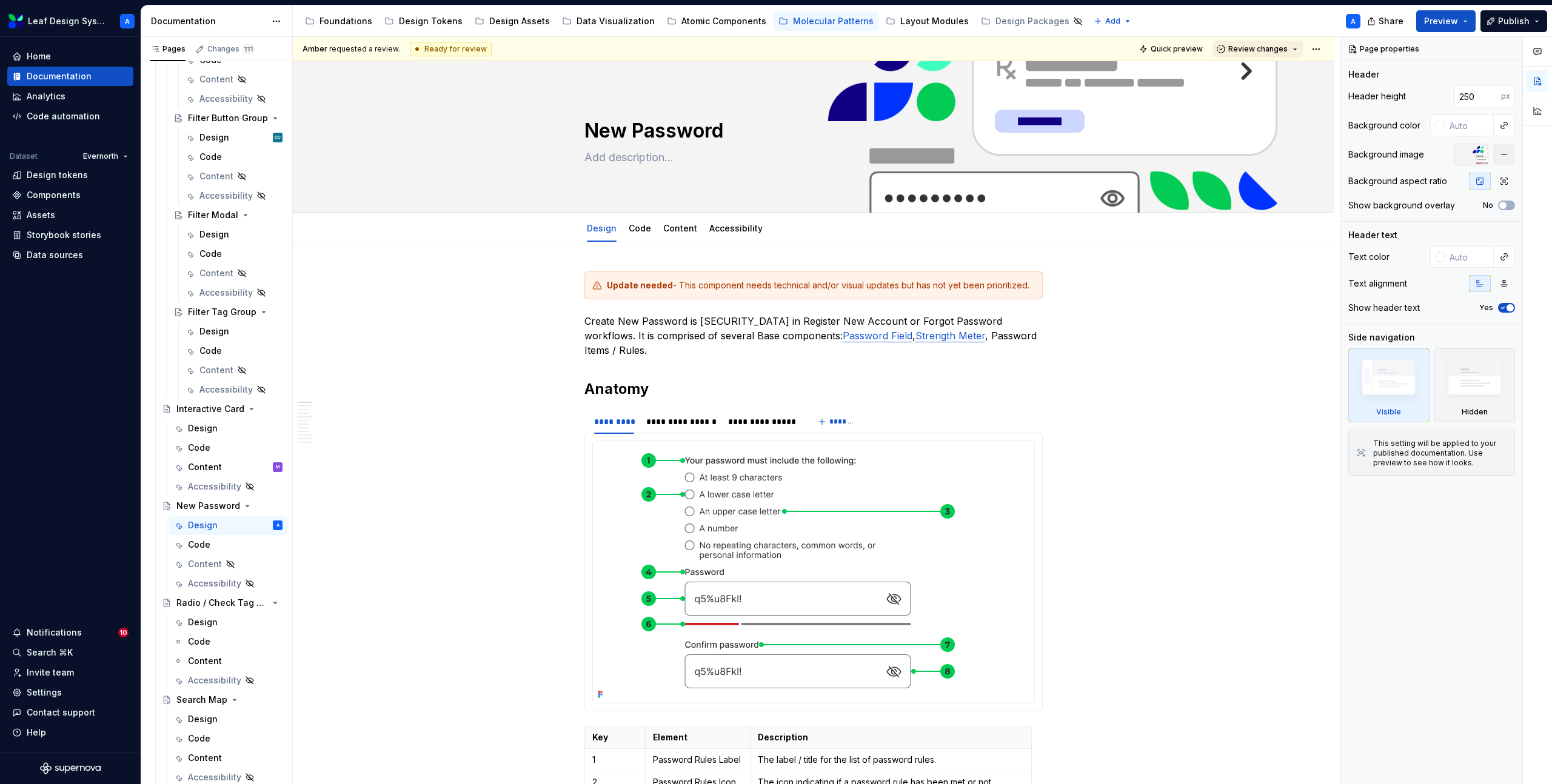
click at [1266, 44] on span "Review changes" at bounding box center [1258, 49] width 60 height 10
click at [1266, 72] on div "Approve" at bounding box center [1298, 72] width 106 height 12
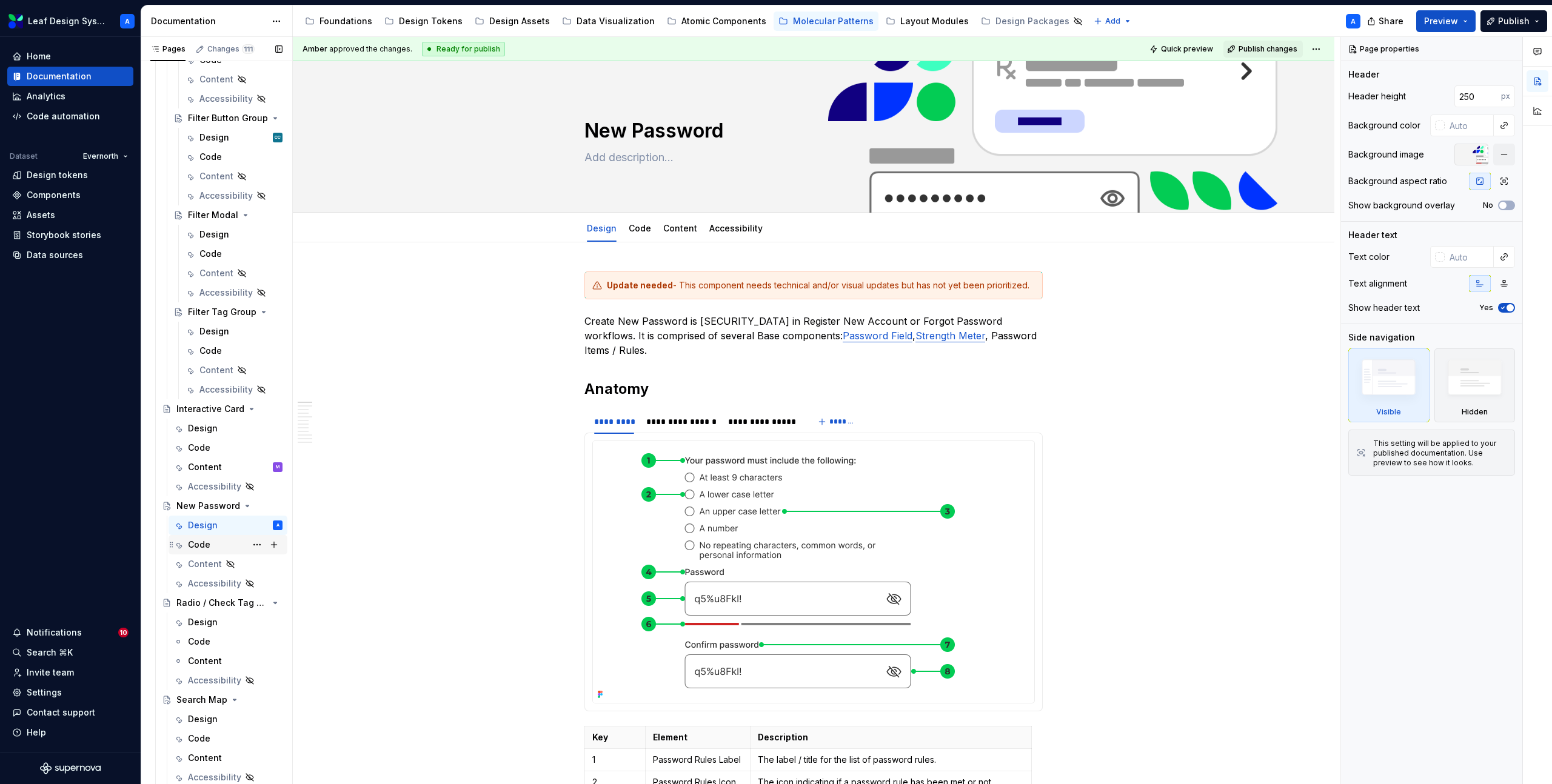
click at [196, 541] on div "Code" at bounding box center [199, 545] width 22 height 12
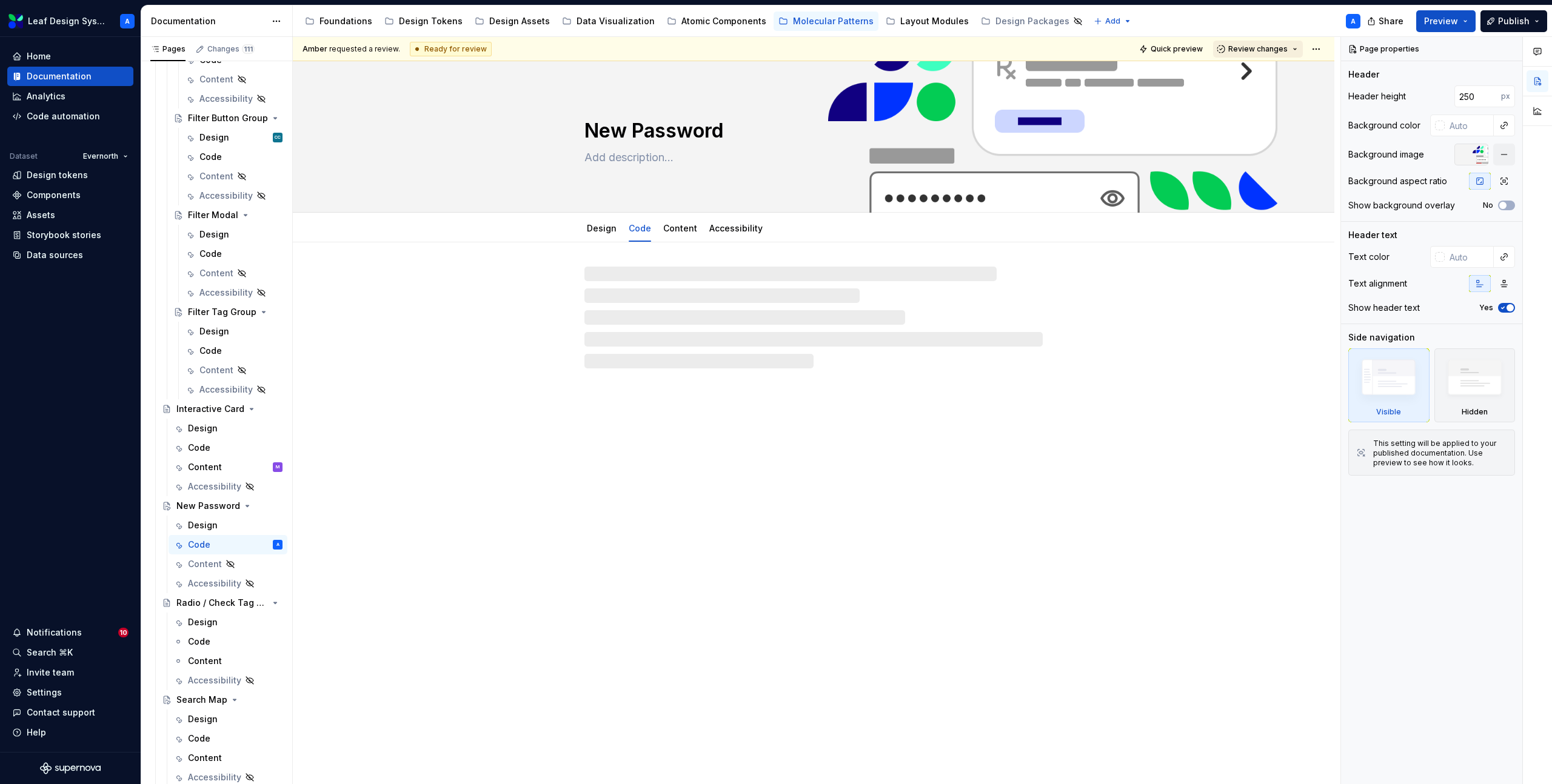
click at [1275, 50] on span "Review changes" at bounding box center [1258, 49] width 60 height 10
click at [1270, 83] on div "This page is ready to publish." at bounding box center [1298, 85] width 106 height 10
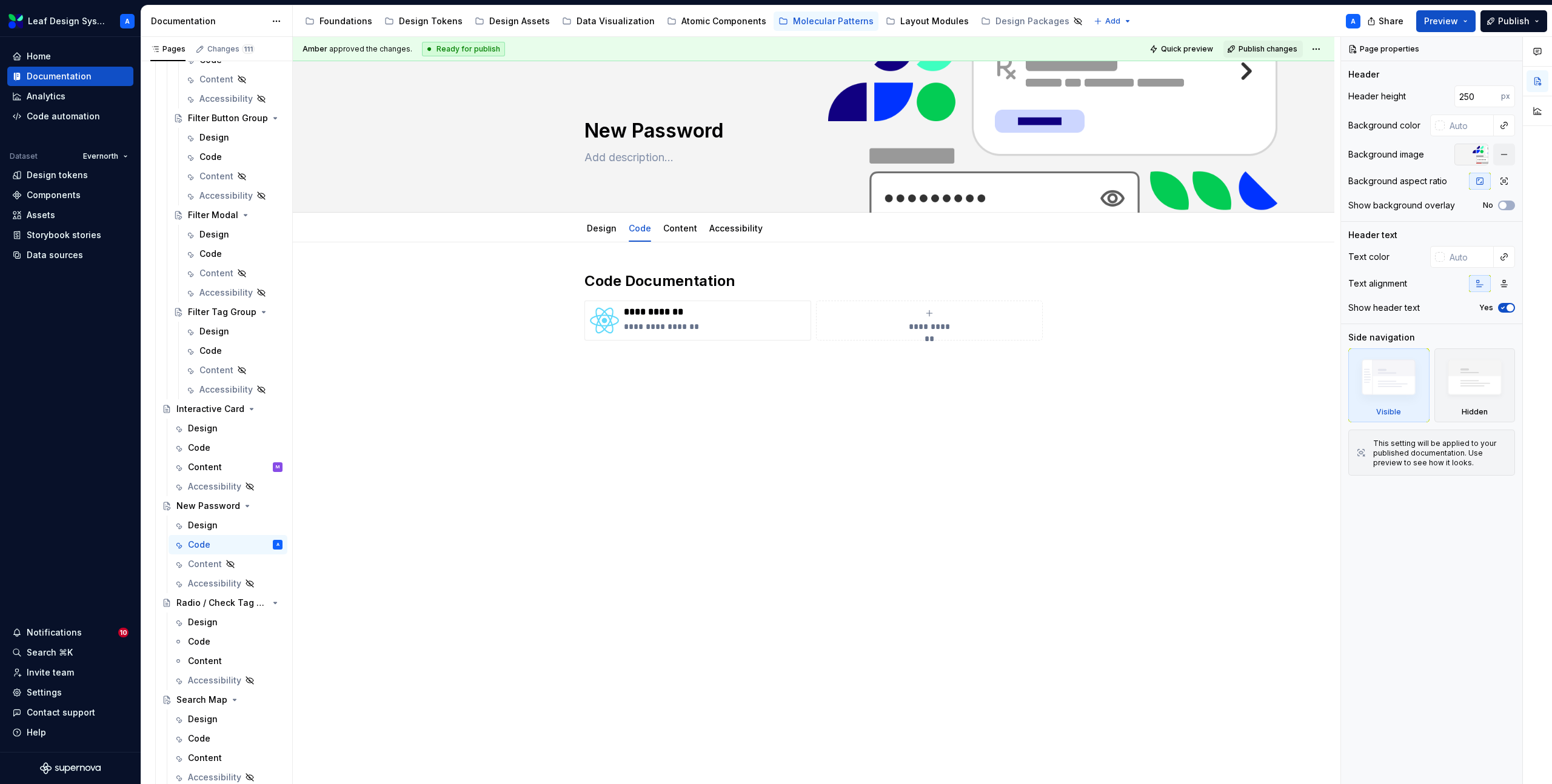
type textarea "*"
